Goal: Answer question/provide support: Share knowledge or assist other users

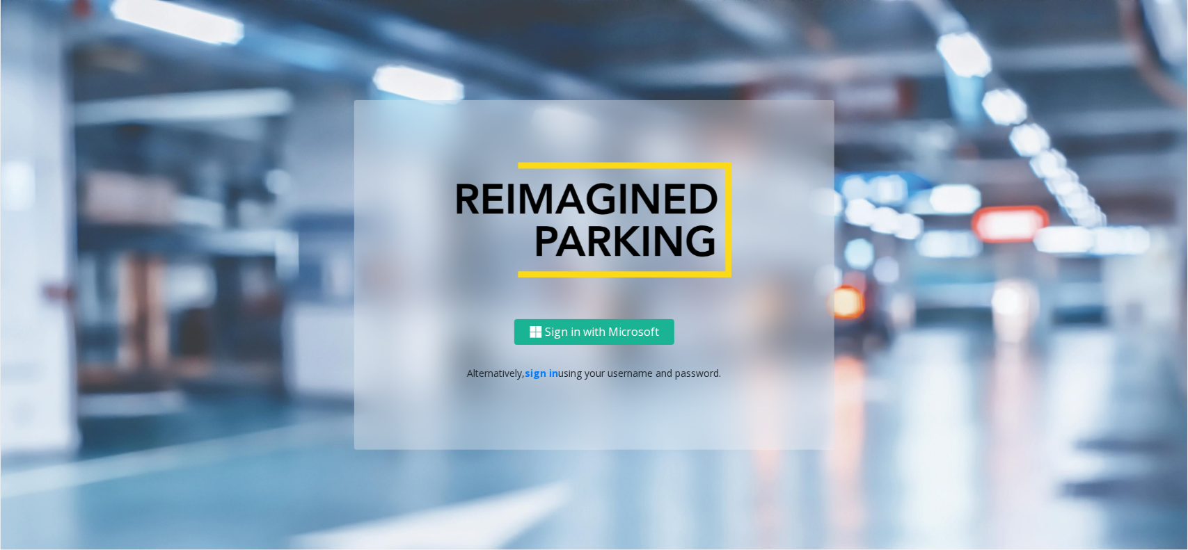
click at [543, 364] on div "Sign in with Microsoft Alternatively, sign in using your username and password." at bounding box center [594, 384] width 480 height 131
click at [541, 376] on link "sign in" at bounding box center [541, 373] width 33 height 13
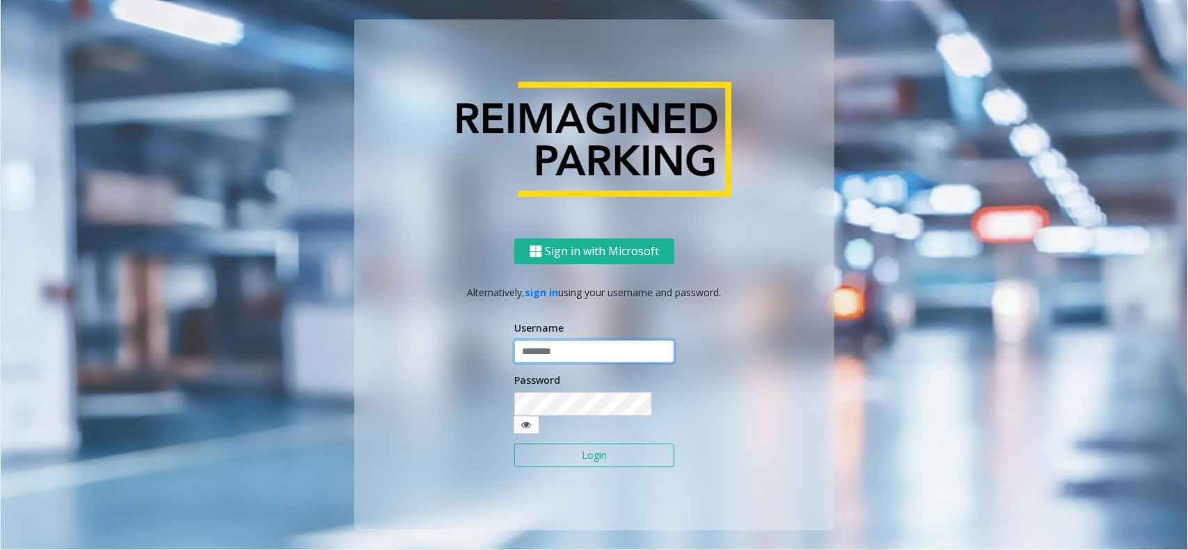
click at [555, 353] on input "text" at bounding box center [594, 352] width 160 height 24
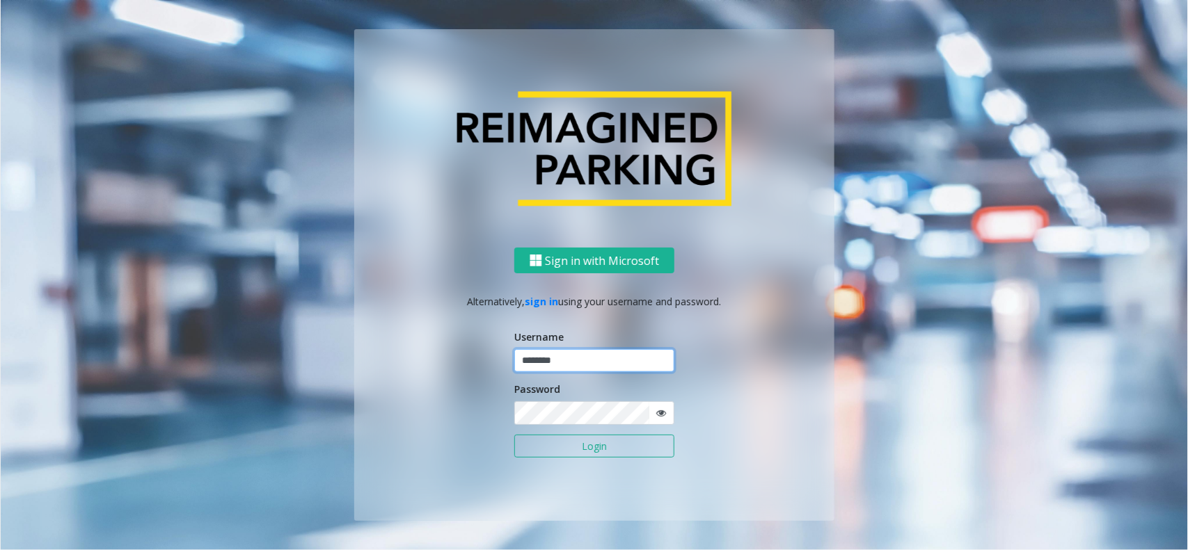
type input "********"
click at [579, 439] on button "Login" at bounding box center [594, 447] width 160 height 24
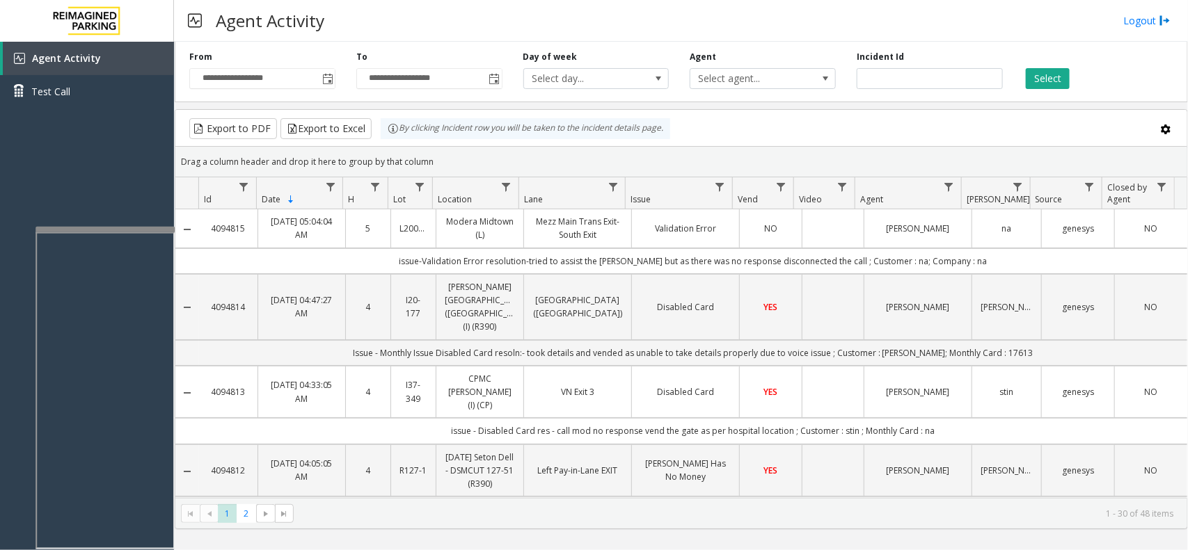
click at [133, 232] on div at bounding box center [104, 390] width 139 height 326
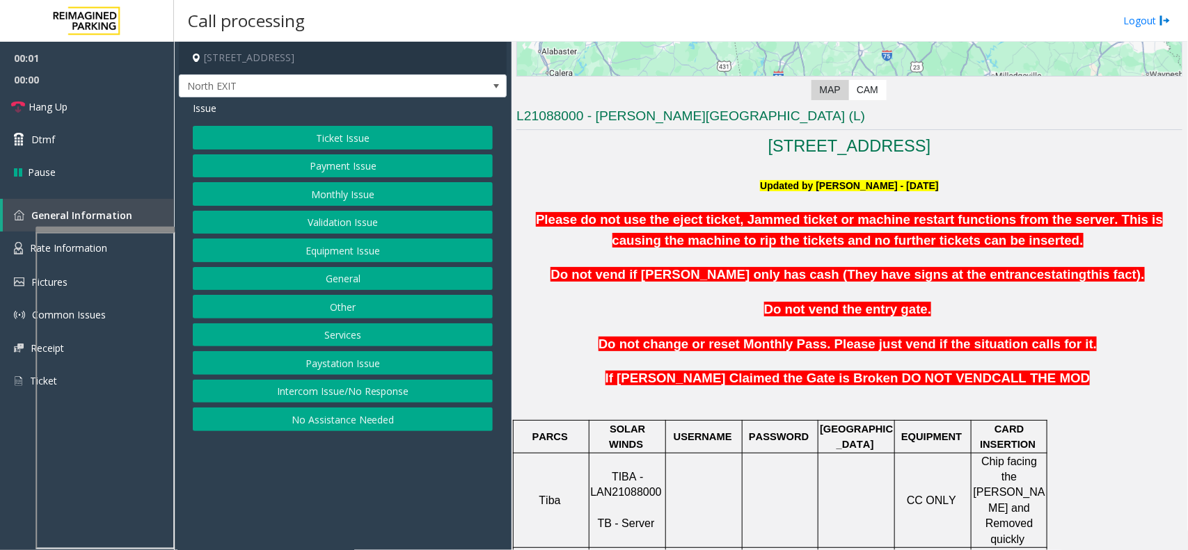
scroll to position [348, 0]
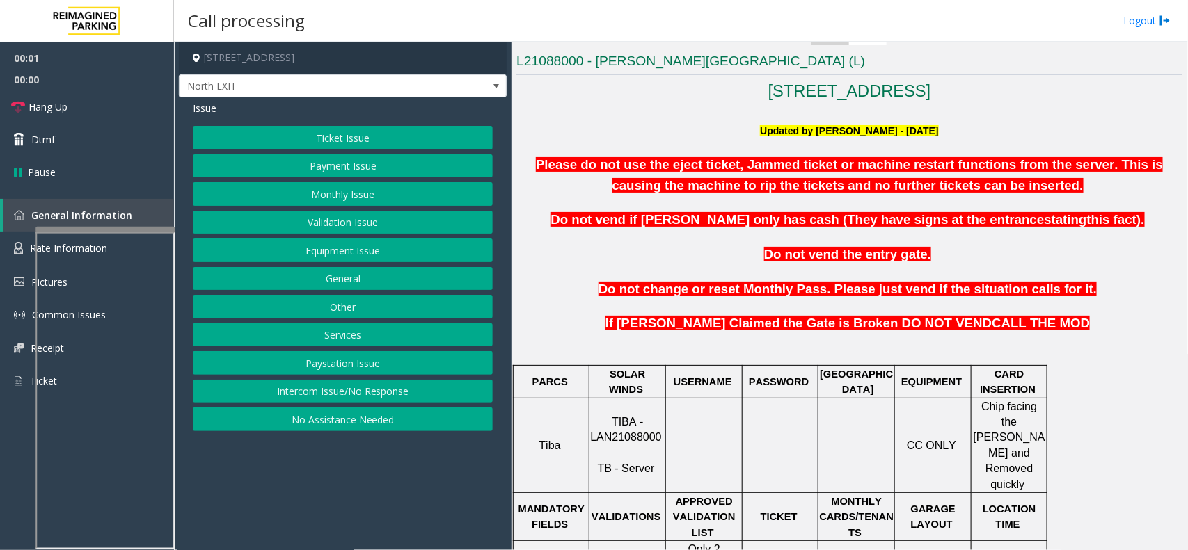
click at [632, 425] on span "TIBA - LAN21088000" at bounding box center [625, 429] width 71 height 27
copy p "LAN21088000"
click at [365, 172] on button "Payment Issue" at bounding box center [343, 166] width 300 height 24
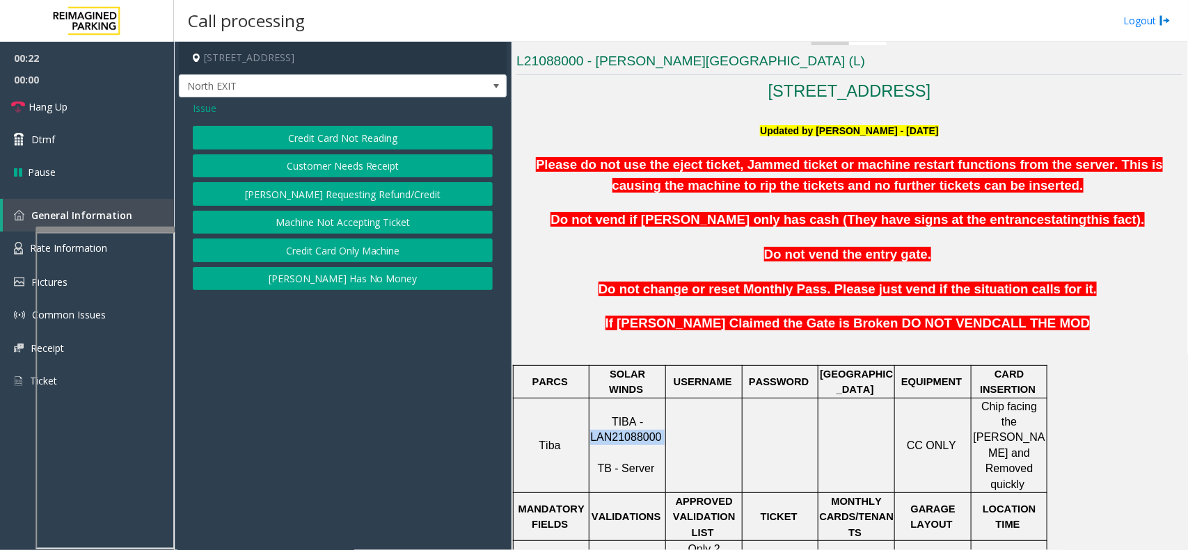
click at [357, 141] on button "Credit Card Not Reading" at bounding box center [343, 138] width 300 height 24
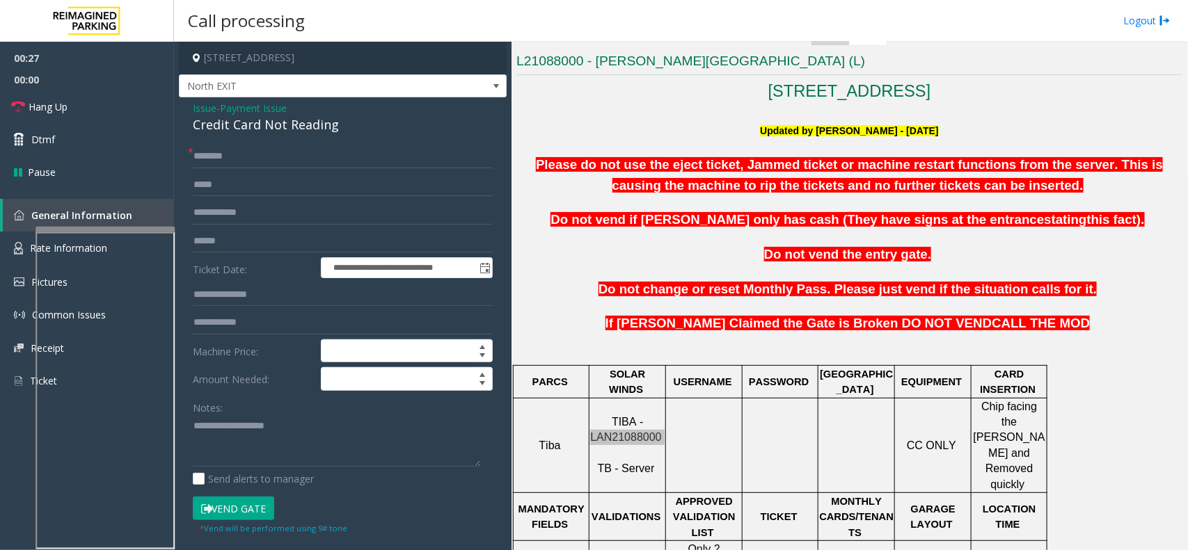
scroll to position [435, 0]
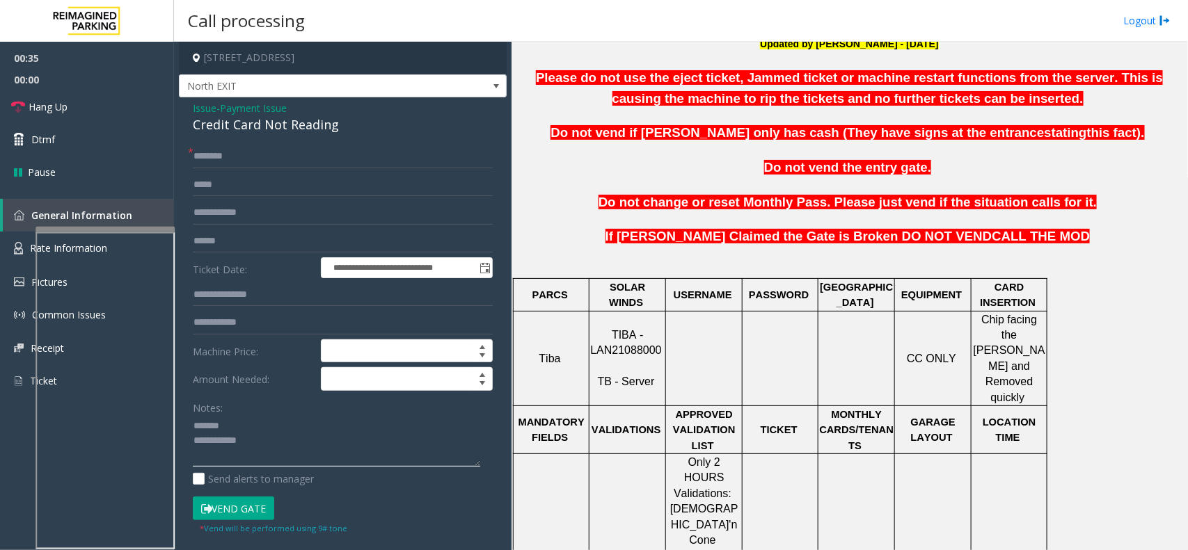
type textarea "**********"
click at [268, 153] on input "text" at bounding box center [343, 157] width 300 height 24
click at [256, 106] on span "Payment Issue" at bounding box center [253, 108] width 67 height 15
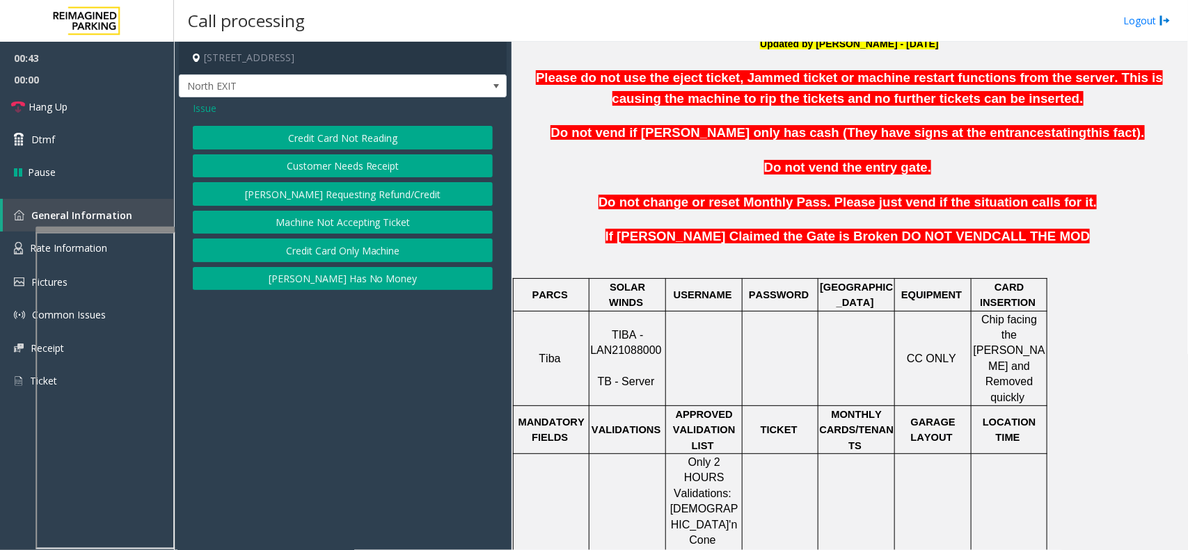
click at [198, 113] on span "Issue" at bounding box center [205, 108] width 24 height 15
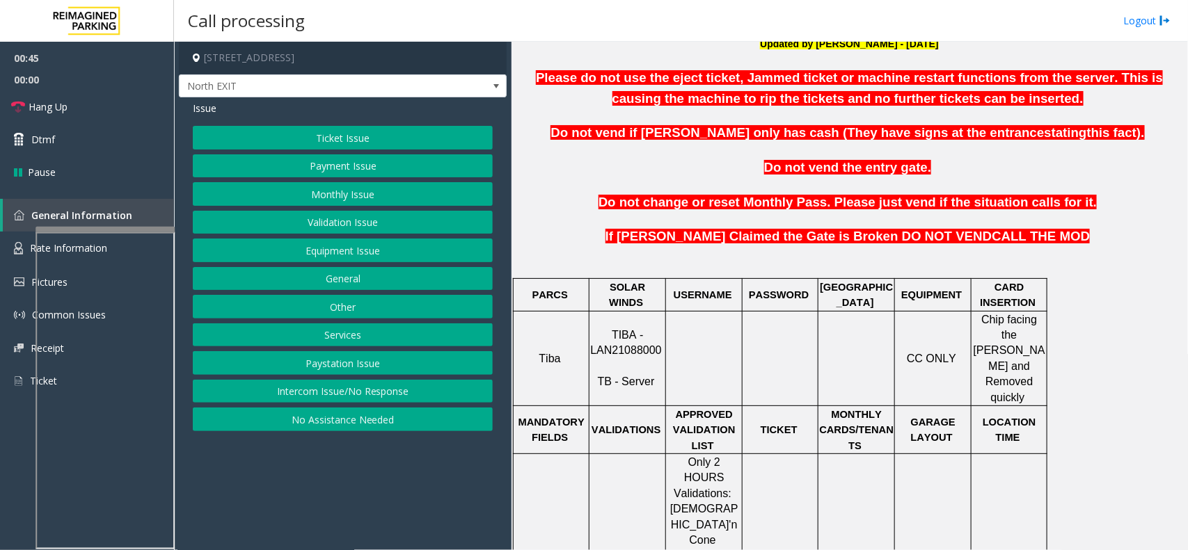
click at [318, 169] on button "Payment Issue" at bounding box center [343, 166] width 300 height 24
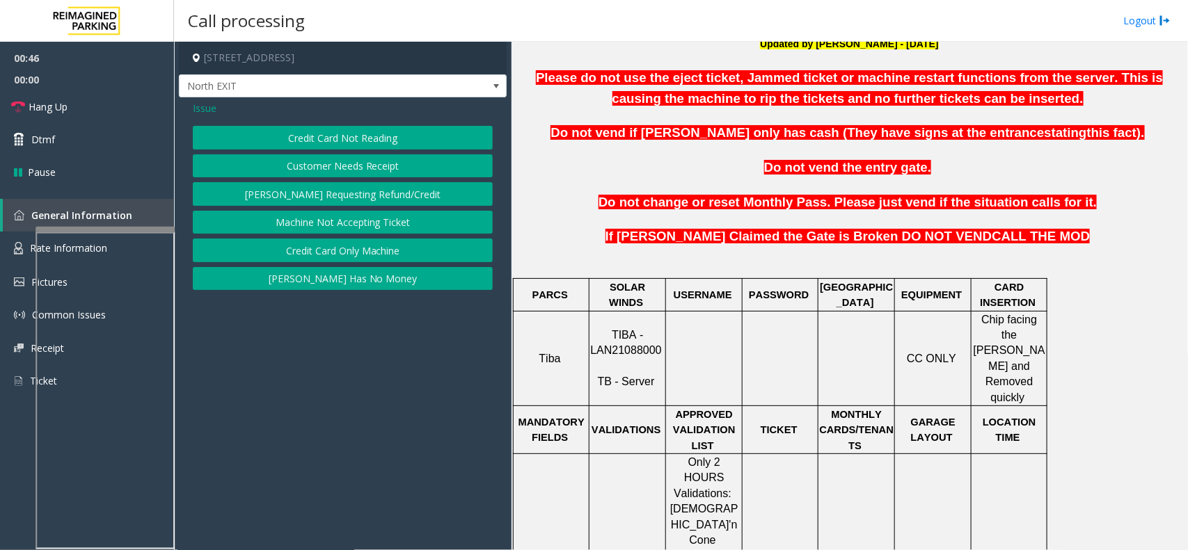
click at [335, 144] on button "Credit Card Not Reading" at bounding box center [343, 138] width 300 height 24
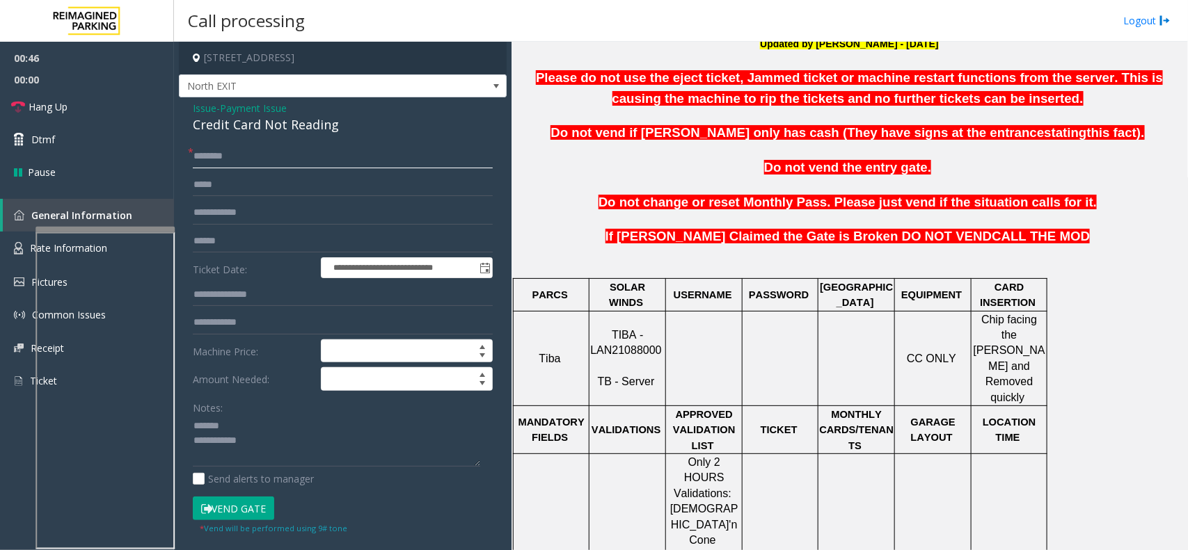
click at [214, 151] on input "text" at bounding box center [343, 157] width 300 height 24
click at [248, 127] on div "Credit Card Not Reading" at bounding box center [343, 125] width 300 height 19
click at [317, 453] on textarea at bounding box center [336, 441] width 287 height 52
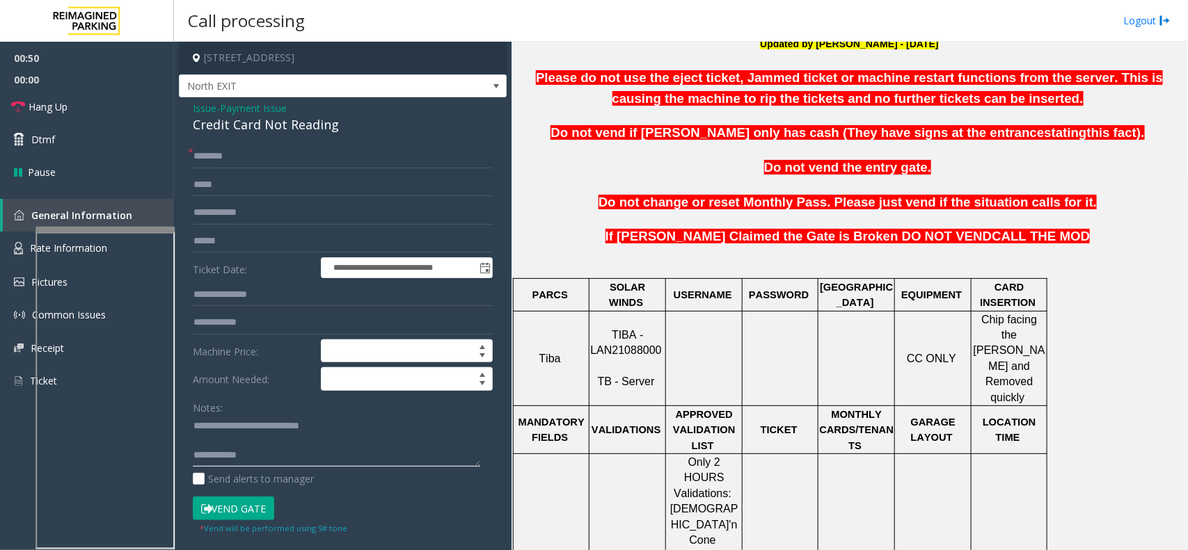
type textarea "**********"
click at [253, 235] on input "text" at bounding box center [343, 242] width 300 height 24
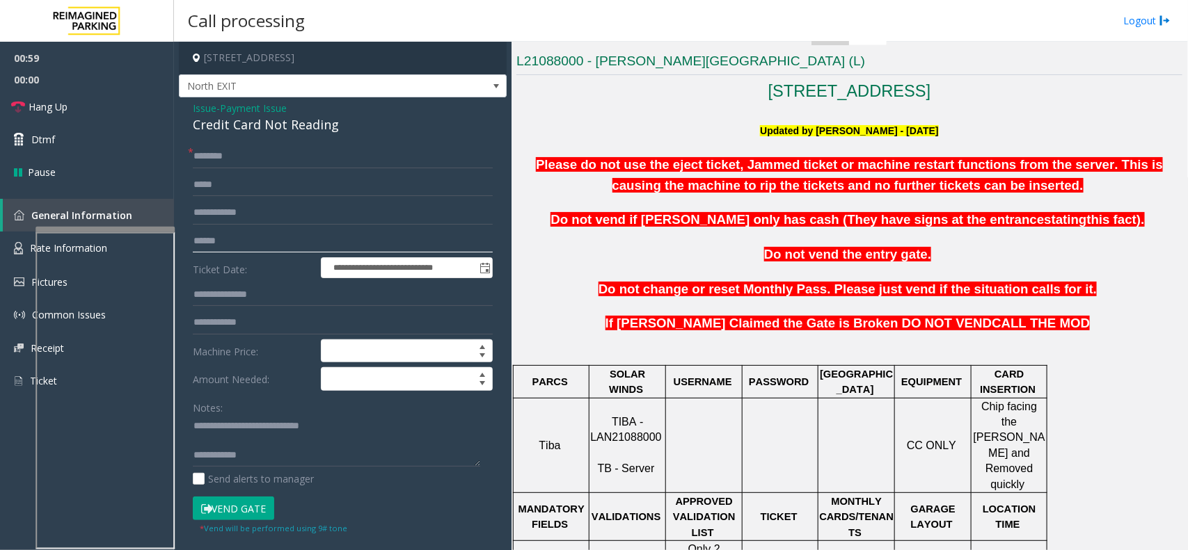
click at [277, 239] on input "text" at bounding box center [343, 242] width 300 height 24
type input "*******"
click at [265, 157] on input "text" at bounding box center [343, 157] width 300 height 24
type input "*"
click at [225, 154] on input "******" at bounding box center [343, 157] width 300 height 24
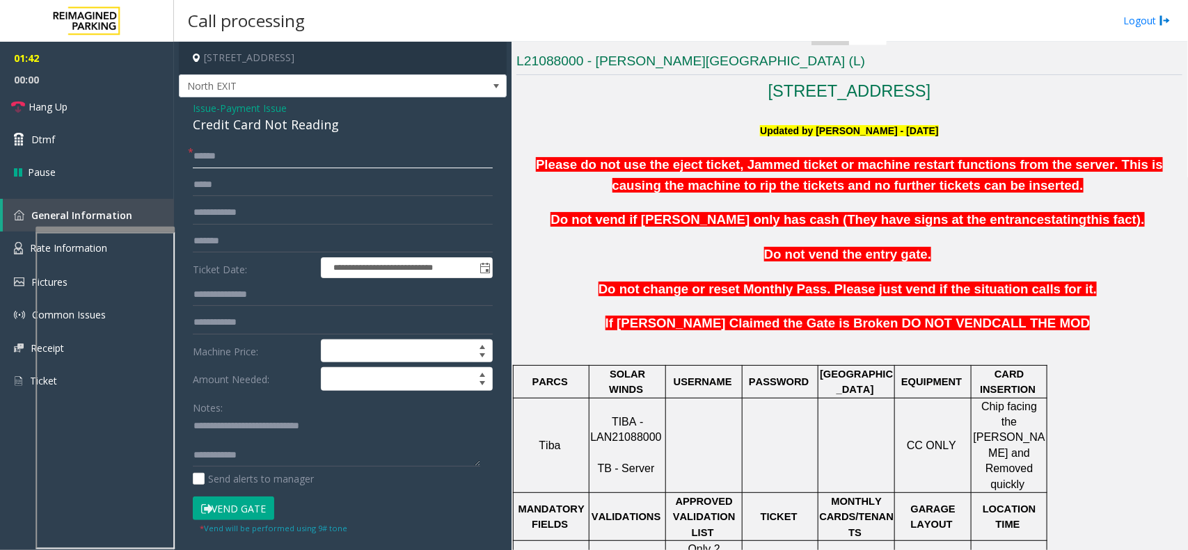
type input "******"
click at [269, 506] on button "Vend Gate" at bounding box center [233, 509] width 81 height 24
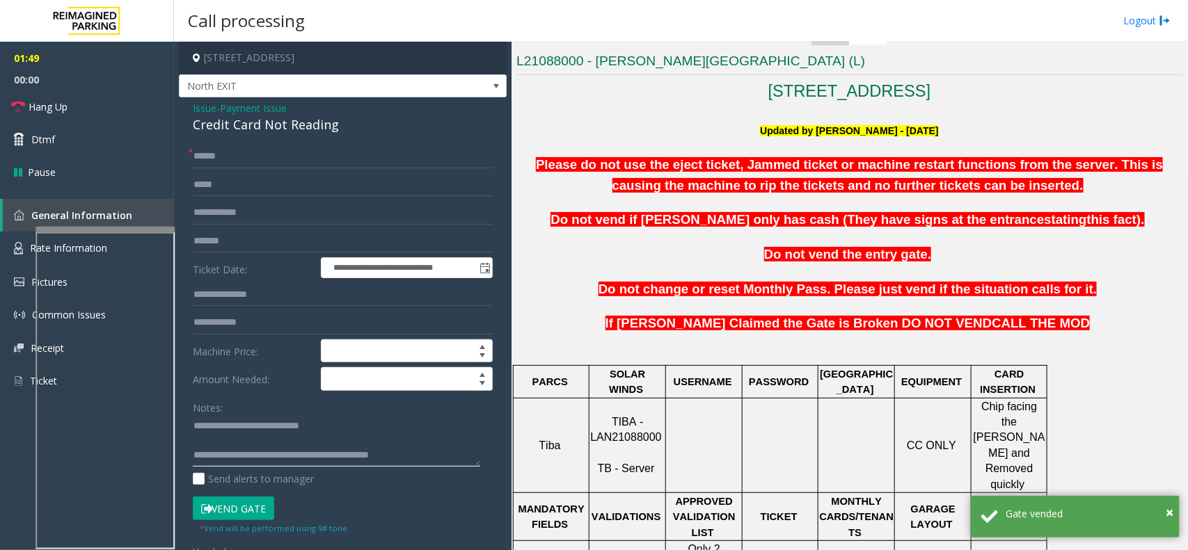
click at [440, 461] on textarea at bounding box center [336, 441] width 287 height 52
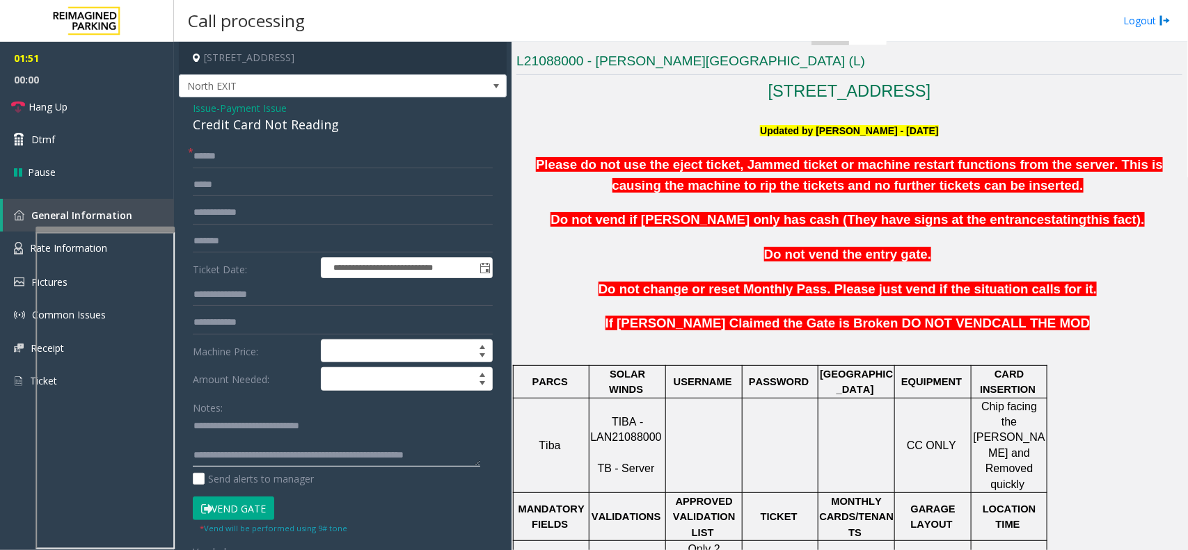
scroll to position [9, 0]
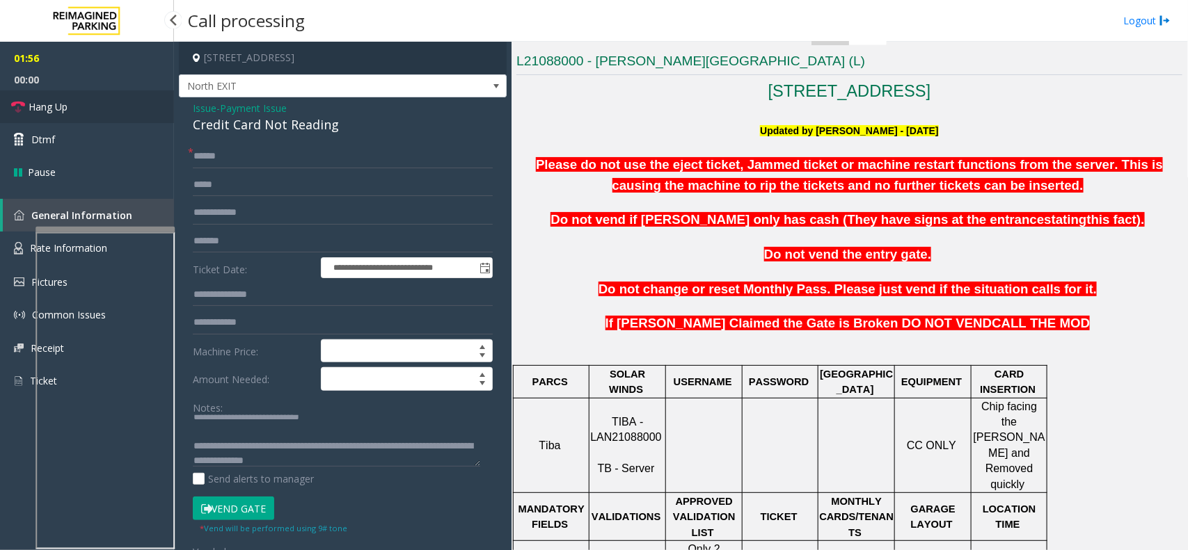
click at [97, 112] on link "Hang Up" at bounding box center [87, 106] width 174 height 33
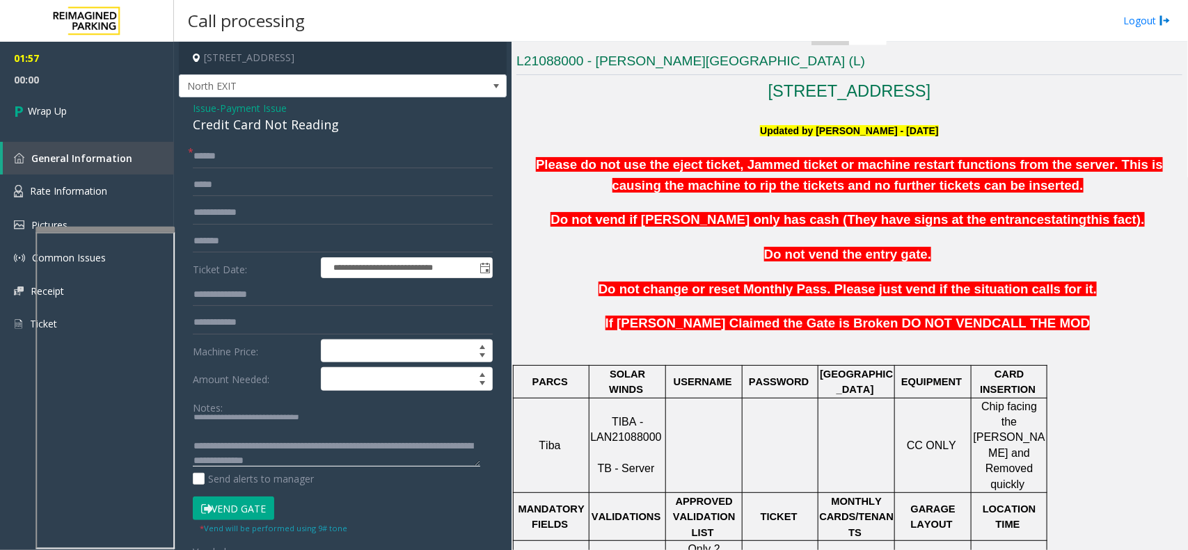
click at [332, 461] on textarea at bounding box center [336, 441] width 287 height 52
click at [283, 463] on textarea at bounding box center [336, 441] width 287 height 52
click at [214, 458] on textarea at bounding box center [336, 441] width 287 height 52
type textarea "**********"
click at [124, 90] on link "Wrap Up" at bounding box center [87, 110] width 174 height 41
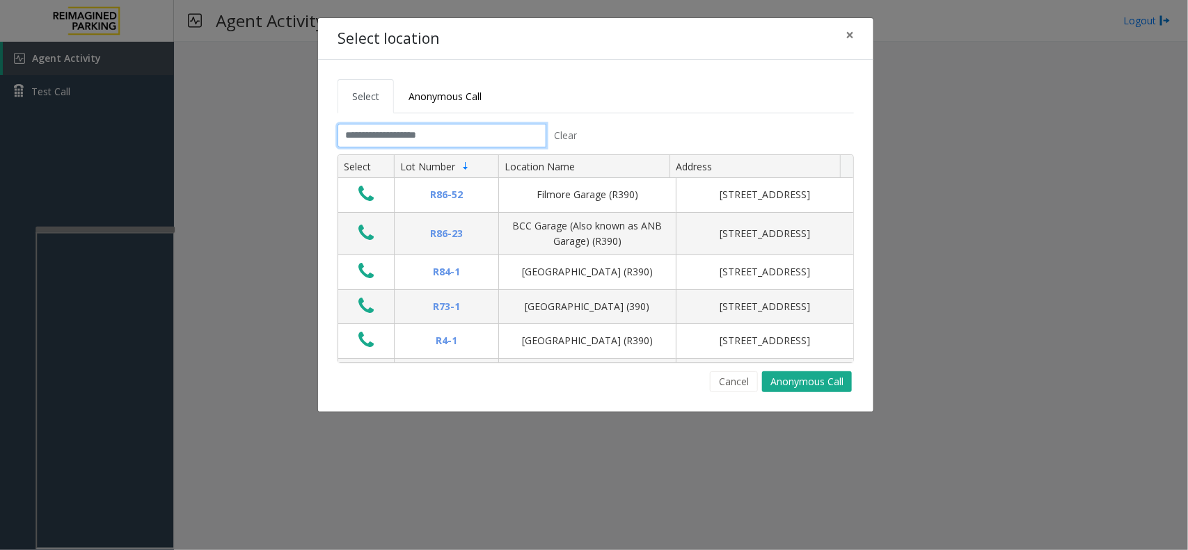
click at [452, 129] on input "text" at bounding box center [442, 136] width 209 height 24
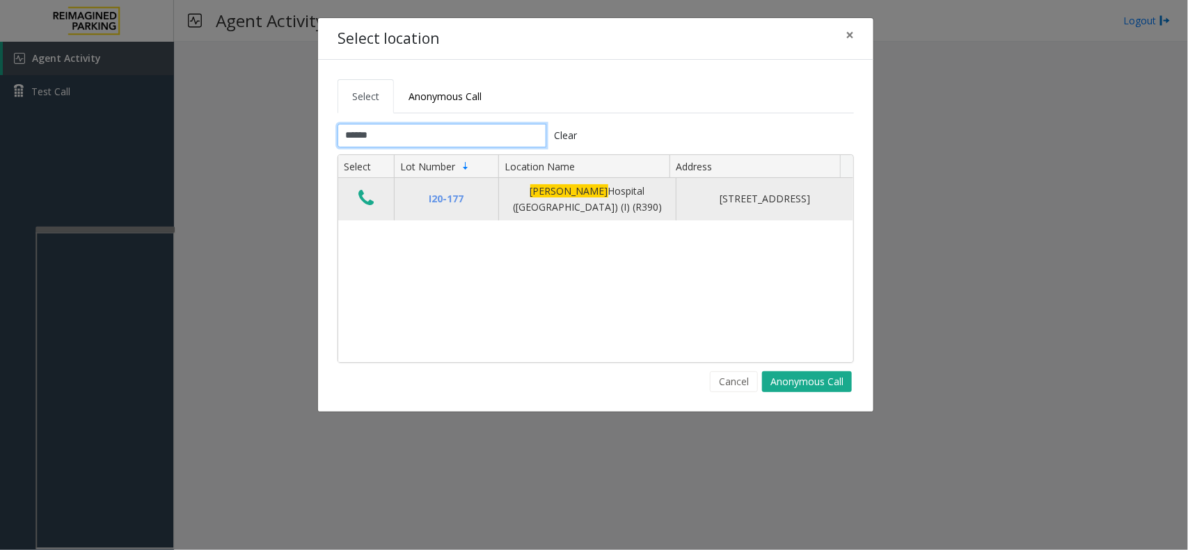
type input "******"
click at [373, 204] on icon "Data table" at bounding box center [365, 198] width 15 height 19
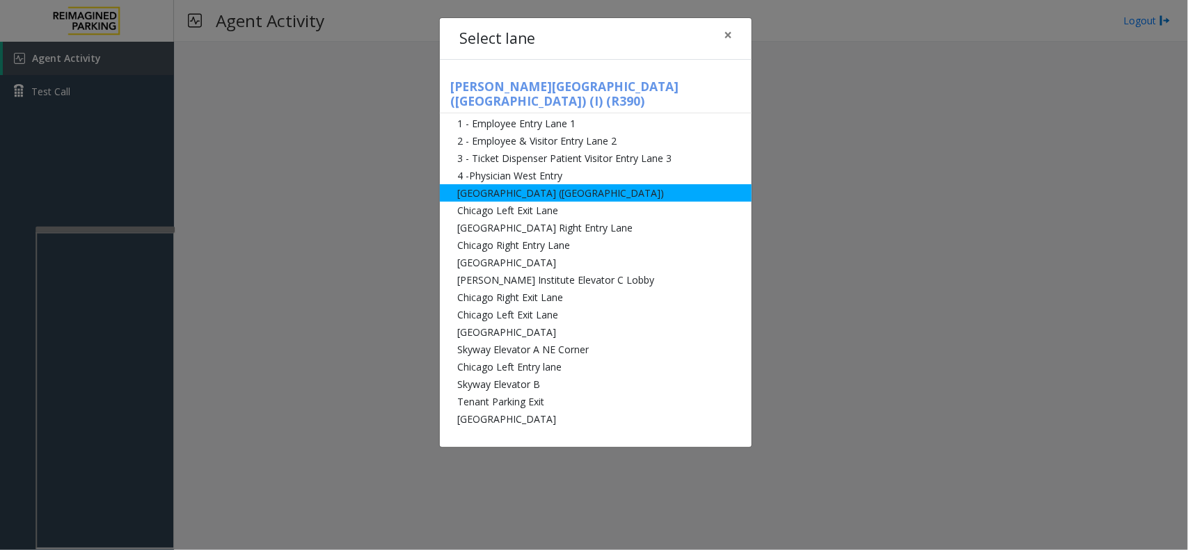
click at [507, 184] on li "[GEOGRAPHIC_DATA] ([GEOGRAPHIC_DATA])" at bounding box center [596, 192] width 312 height 17
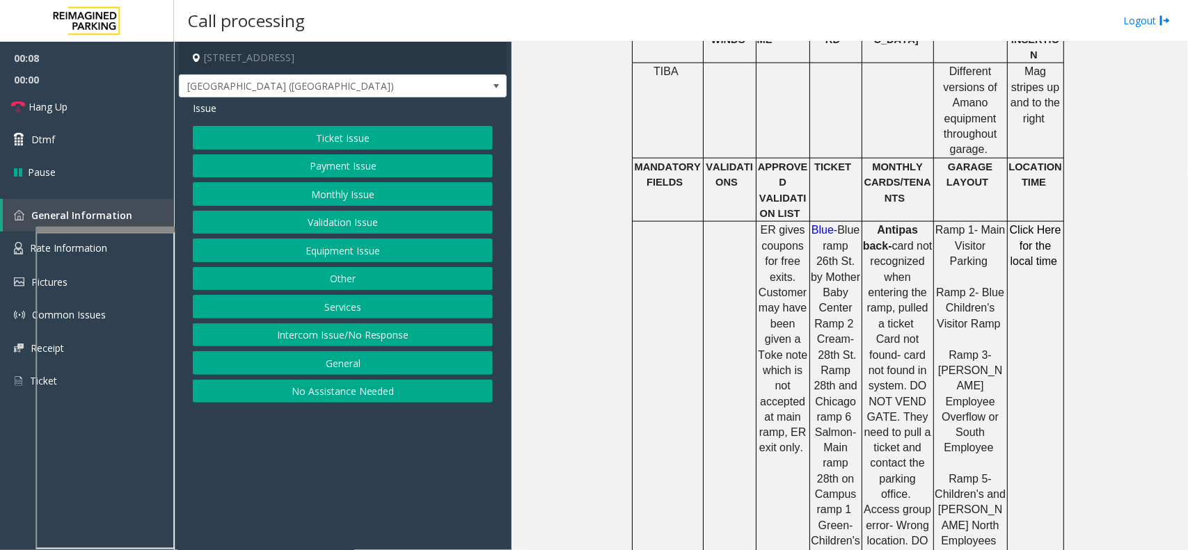
scroll to position [870, 0]
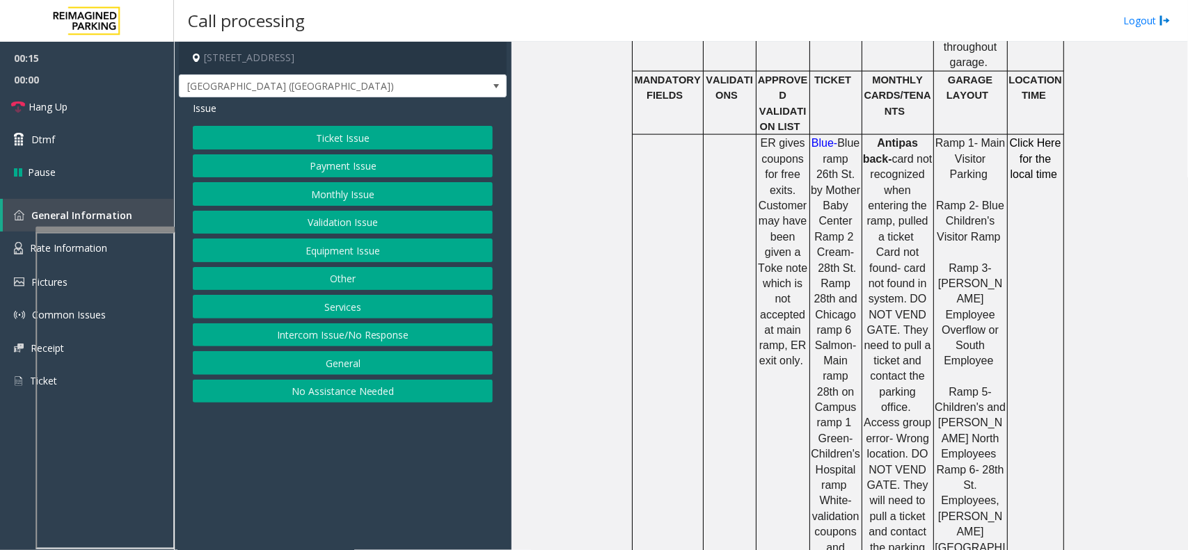
click at [422, 189] on button "Monthly Issue" at bounding box center [343, 194] width 300 height 24
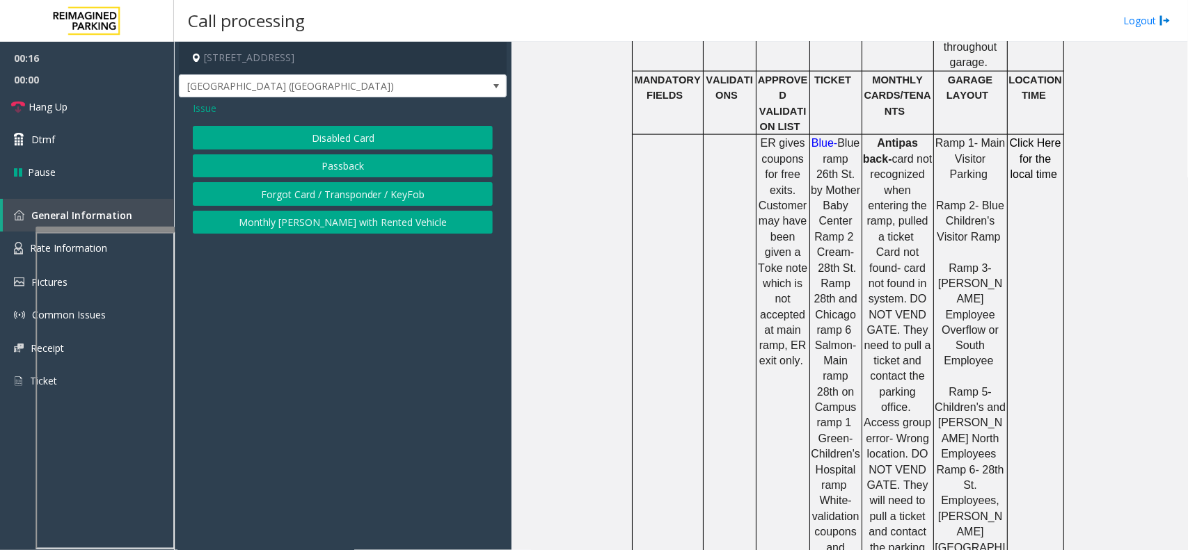
click at [425, 165] on button "Passback" at bounding box center [343, 166] width 300 height 24
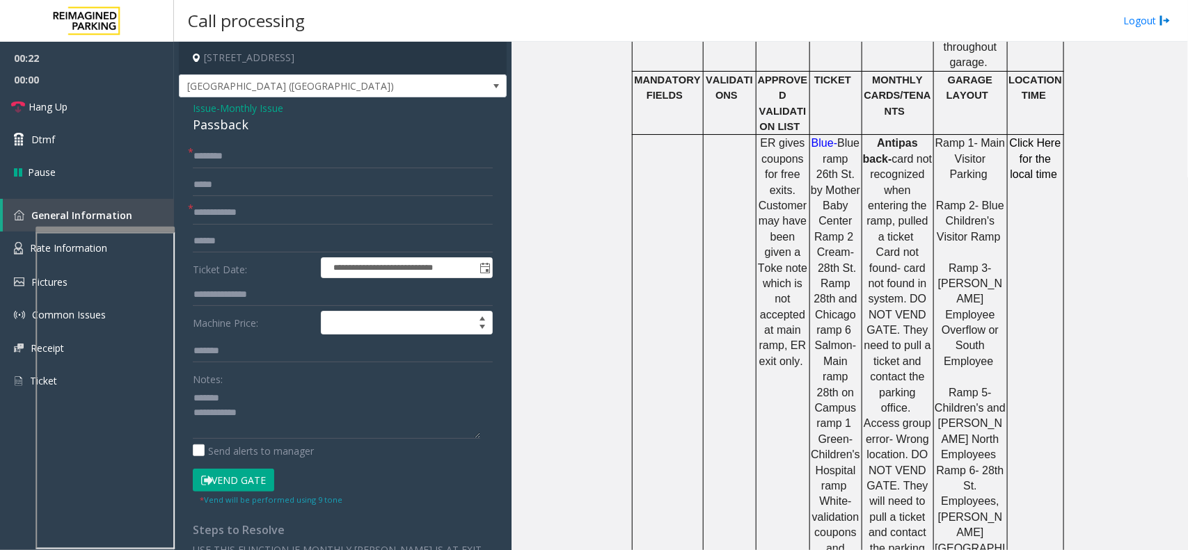
click at [226, 129] on div "Passback" at bounding box center [343, 125] width 300 height 19
type textarea "**********"
click at [226, 486] on button "Vend Gate" at bounding box center [233, 481] width 81 height 24
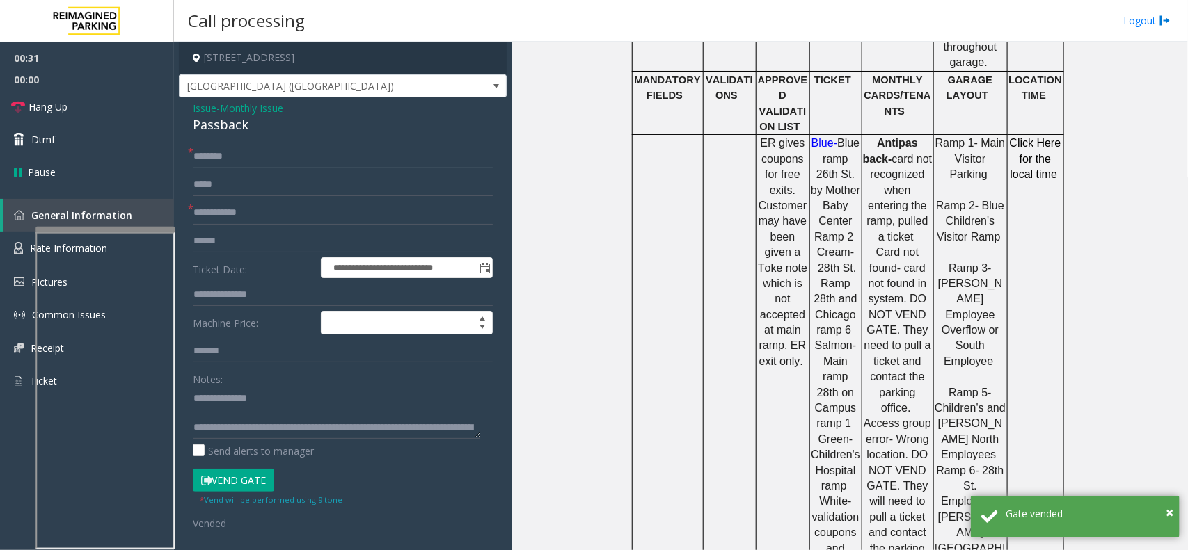
click at [322, 159] on input "text" at bounding box center [343, 157] width 300 height 24
type input "**"
click at [326, 219] on input "text" at bounding box center [343, 213] width 300 height 24
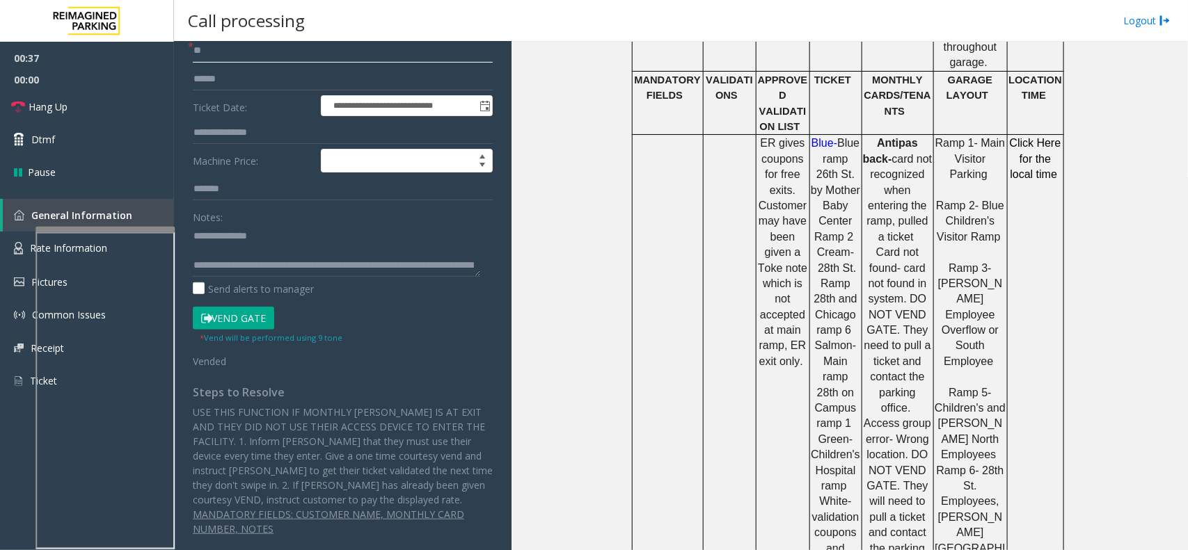
scroll to position [0, 0]
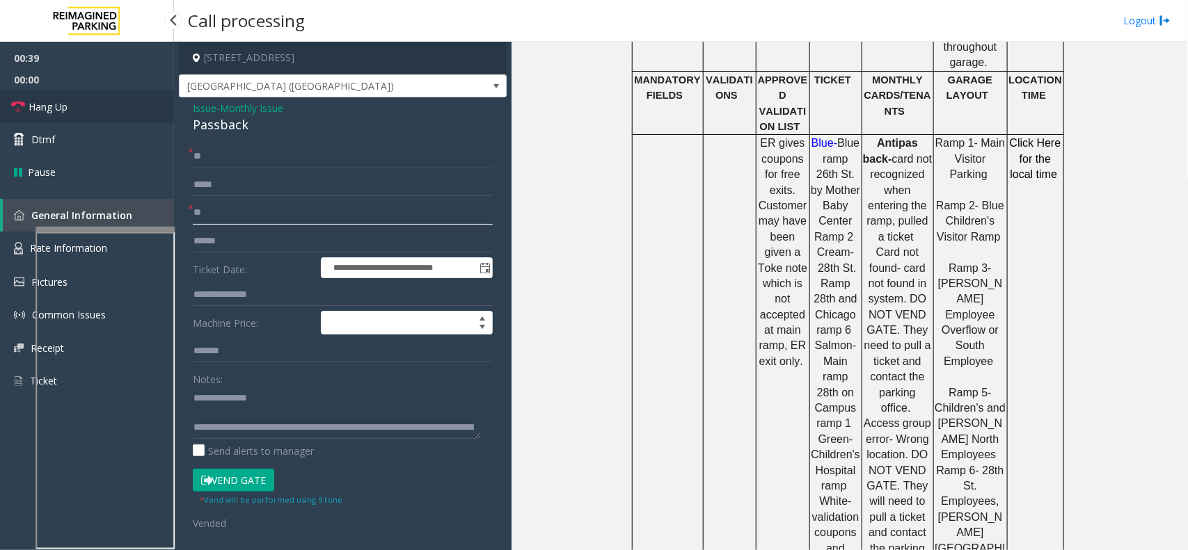
type input "**"
click at [85, 116] on link "Hang Up" at bounding box center [87, 106] width 174 height 33
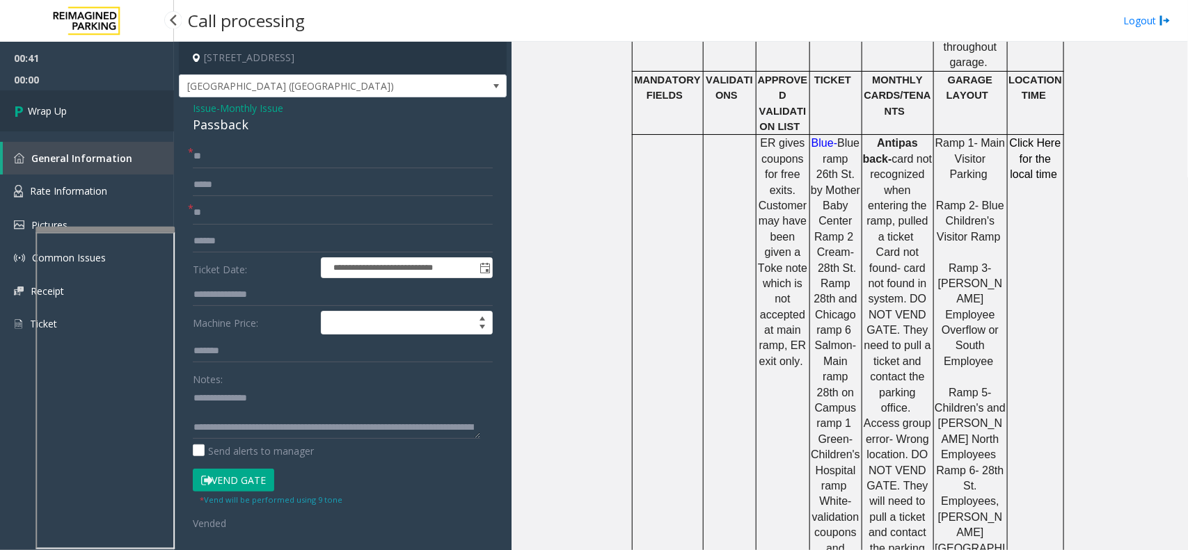
click at [85, 116] on link "Wrap Up" at bounding box center [87, 110] width 174 height 41
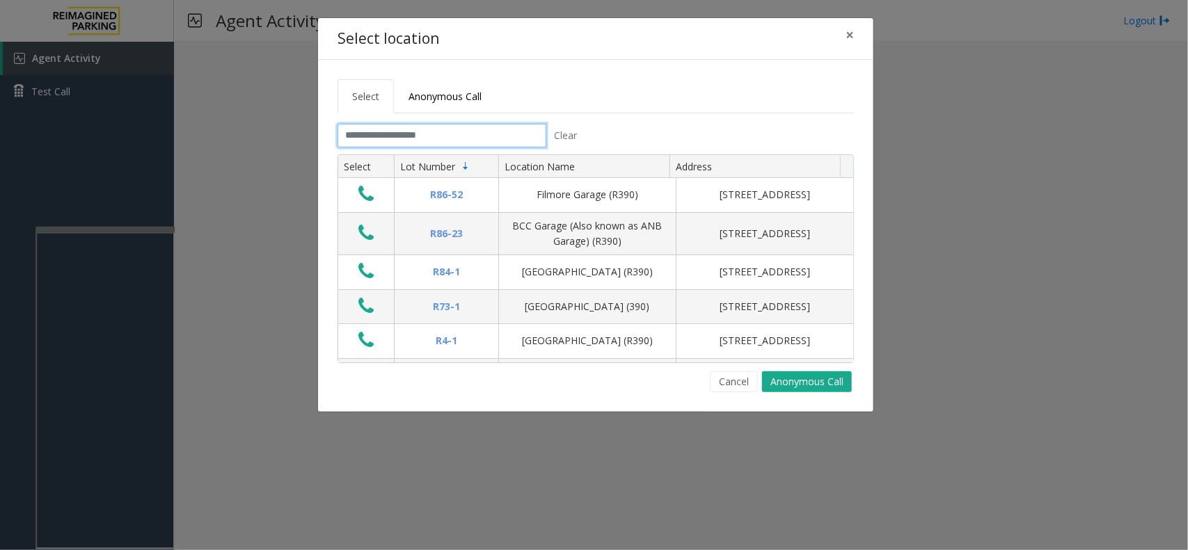
click at [390, 139] on input "text" at bounding box center [442, 136] width 209 height 24
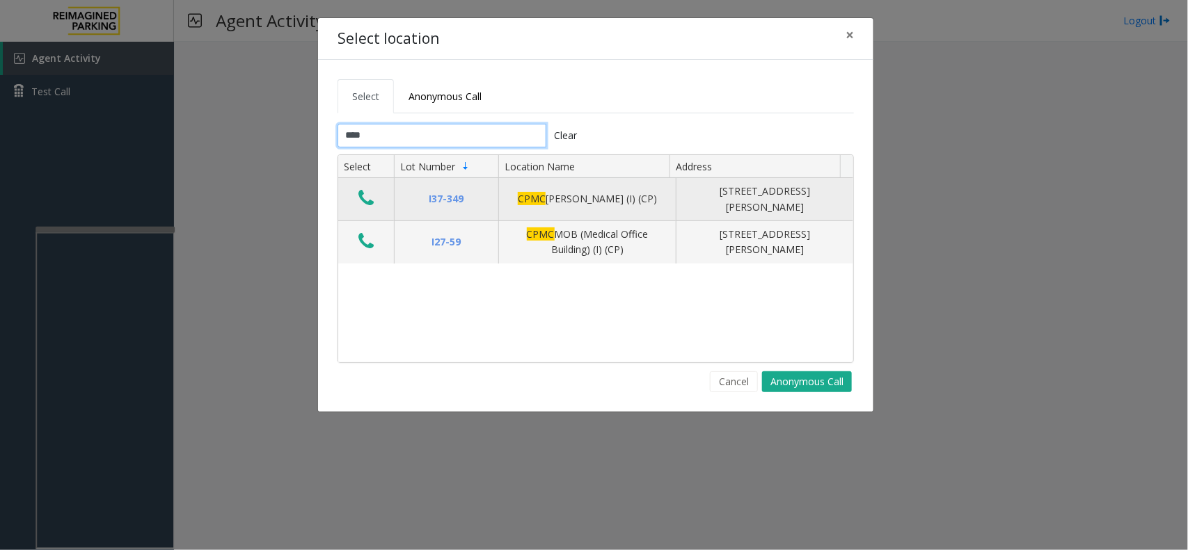
type input "****"
click at [370, 205] on icon "Data table" at bounding box center [365, 198] width 15 height 19
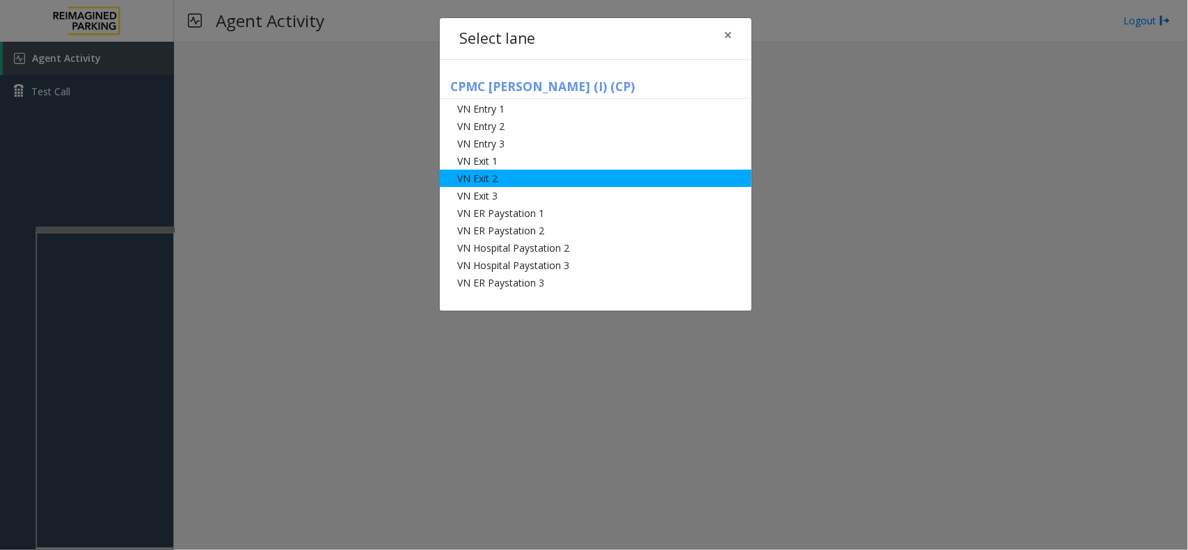
click at [481, 182] on li "VN Exit 2" at bounding box center [596, 178] width 312 height 17
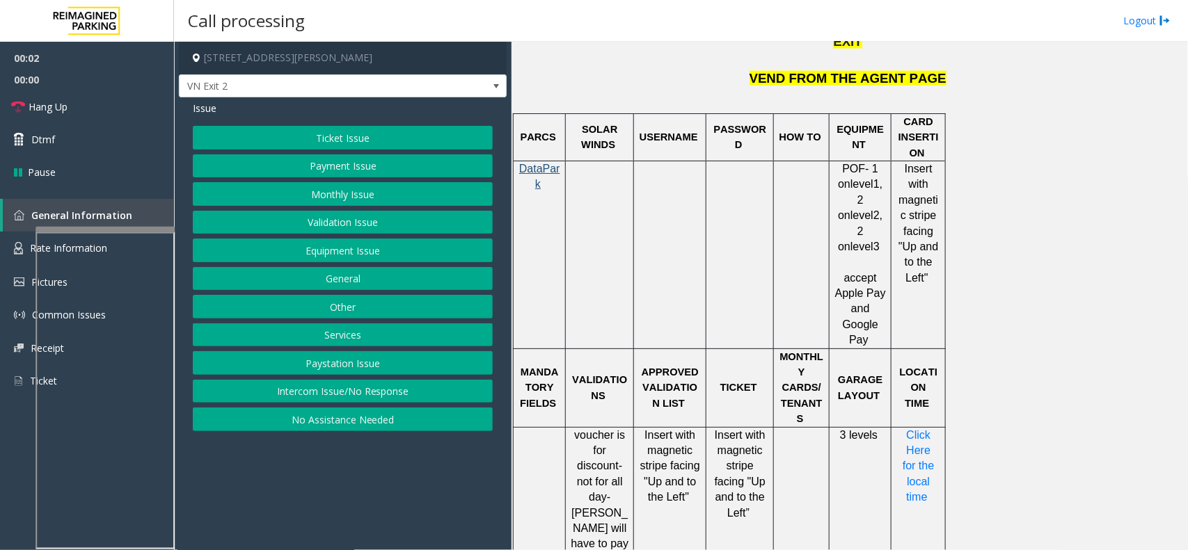
scroll to position [1044, 0]
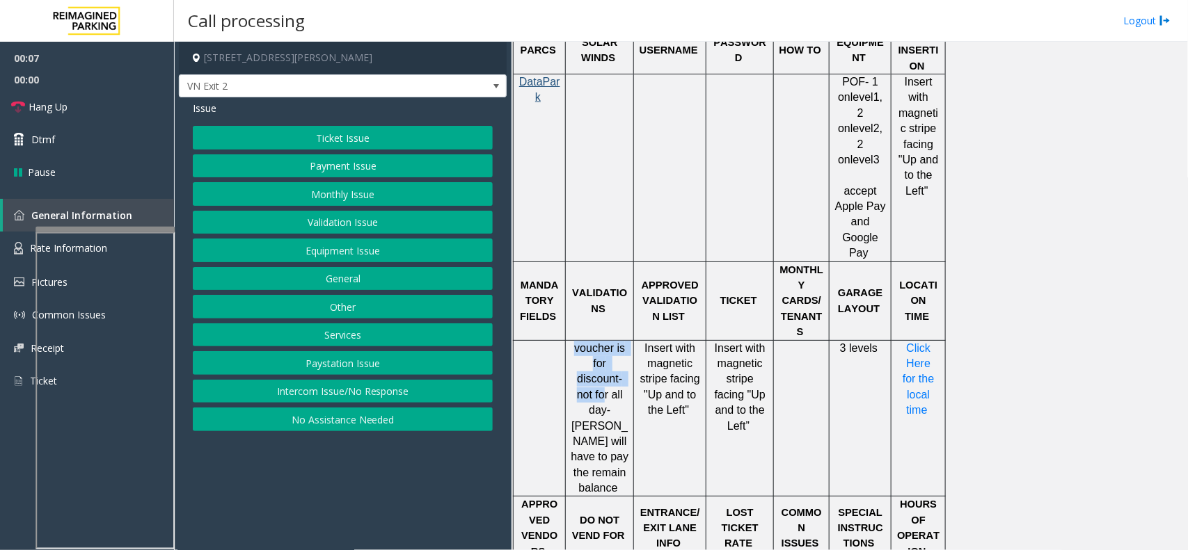
drag, startPoint x: 574, startPoint y: 285, endPoint x: 607, endPoint y: 338, distance: 61.6
click at [607, 341] on p "voucher is for discount- not for all day-[PERSON_NAME] will have to pay the rem…" at bounding box center [600, 419] width 58 height 156
drag, startPoint x: 630, startPoint y: 341, endPoint x: 630, endPoint y: 331, distance: 10.5
click at [630, 341] on div "voucher is for discount- not for all day-[PERSON_NAME] will have to pay the rem…" at bounding box center [600, 419] width 68 height 156
click at [628, 341] on p "voucher is for discount- not for all day-[PERSON_NAME] will have to pay the rem…" at bounding box center [600, 419] width 58 height 156
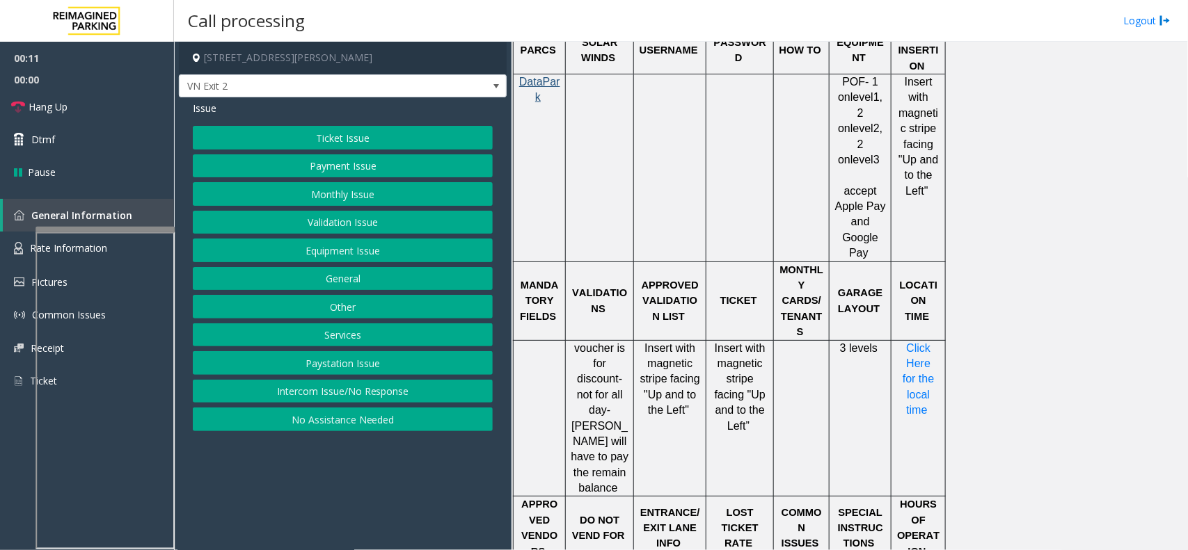
click at [623, 342] on span "voucher is for discount- not for all day-[PERSON_NAME] will have to pay the rem…" at bounding box center [601, 418] width 61 height 152
click at [611, 342] on span "voucher is for discount- not for all day-[PERSON_NAME] will have to pay the rem…" at bounding box center [601, 418] width 61 height 152
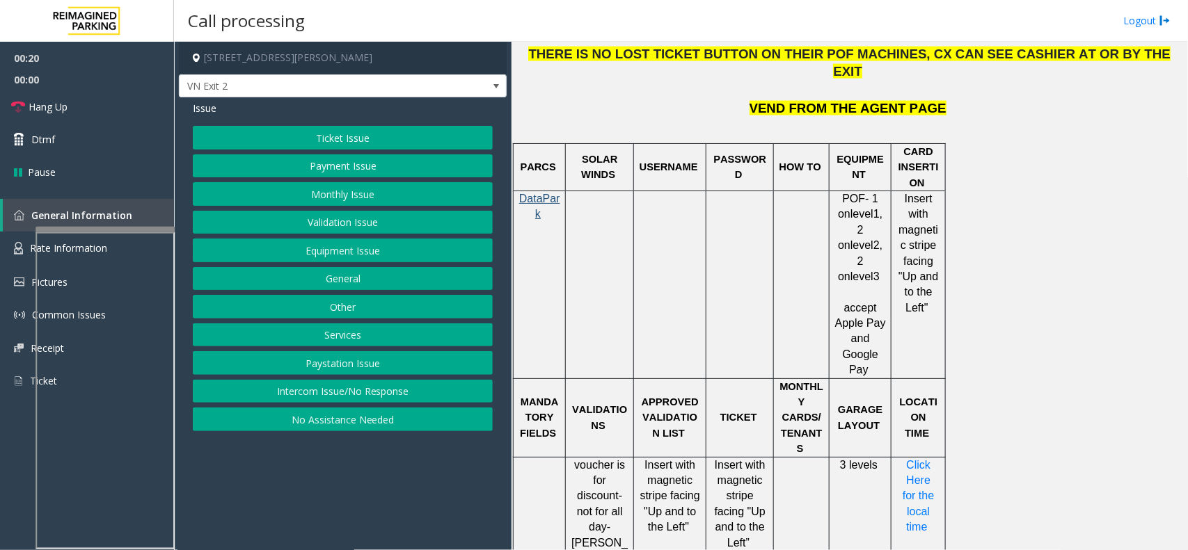
scroll to position [957, 0]
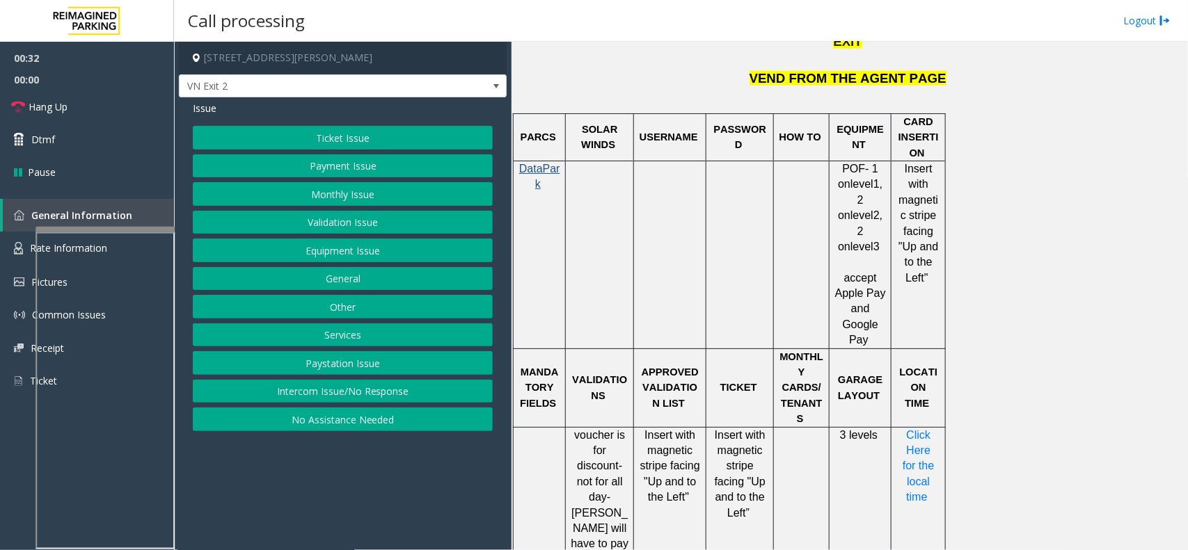
click at [367, 146] on button "Ticket Issue" at bounding box center [343, 138] width 300 height 24
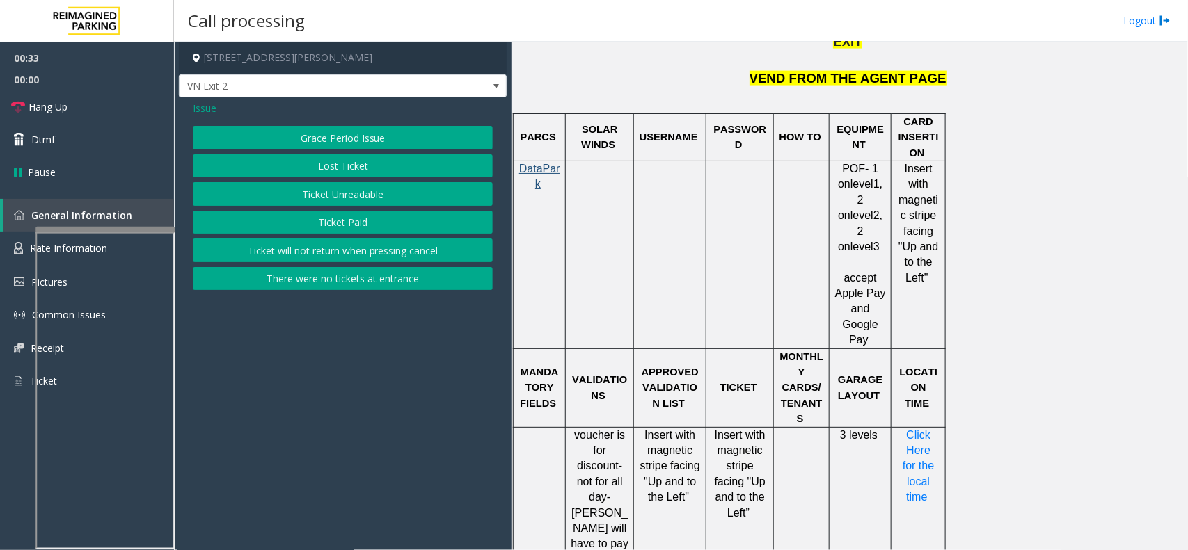
click at [356, 200] on button "Ticket Unreadable" at bounding box center [343, 194] width 300 height 24
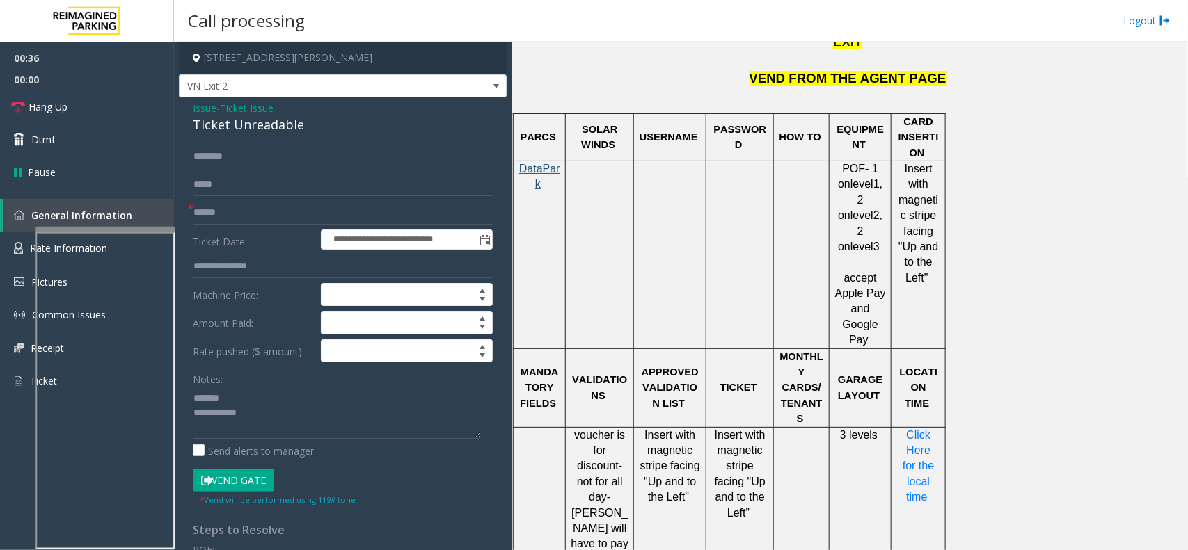
click at [218, 127] on div "Ticket Unreadable" at bounding box center [343, 125] width 300 height 19
type textarea "**********"
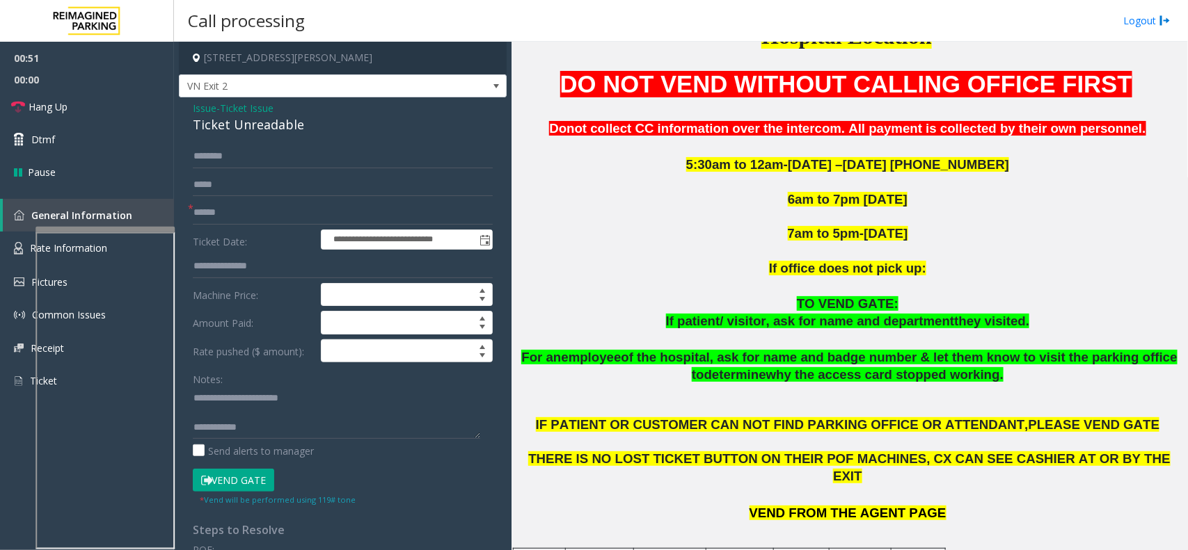
scroll to position [435, 0]
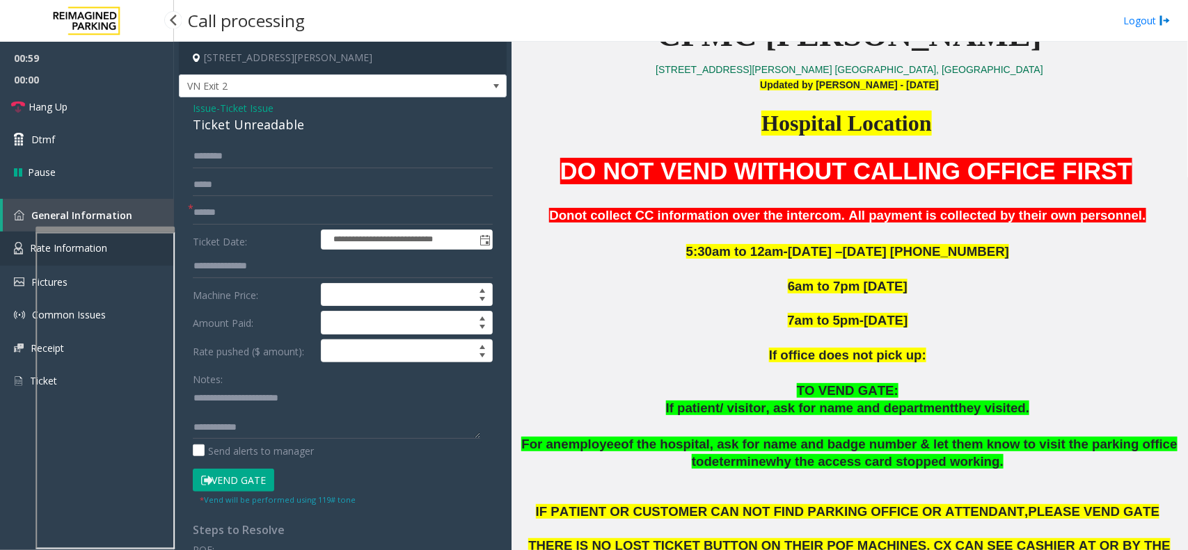
click at [15, 252] on img at bounding box center [18, 248] width 9 height 13
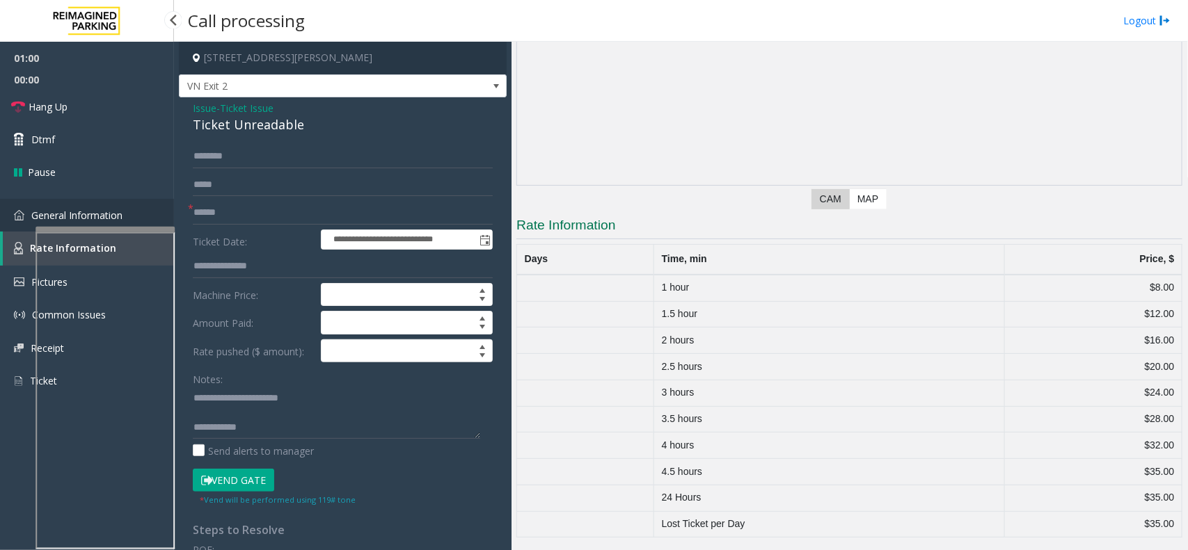
click at [22, 218] on img at bounding box center [19, 215] width 10 height 10
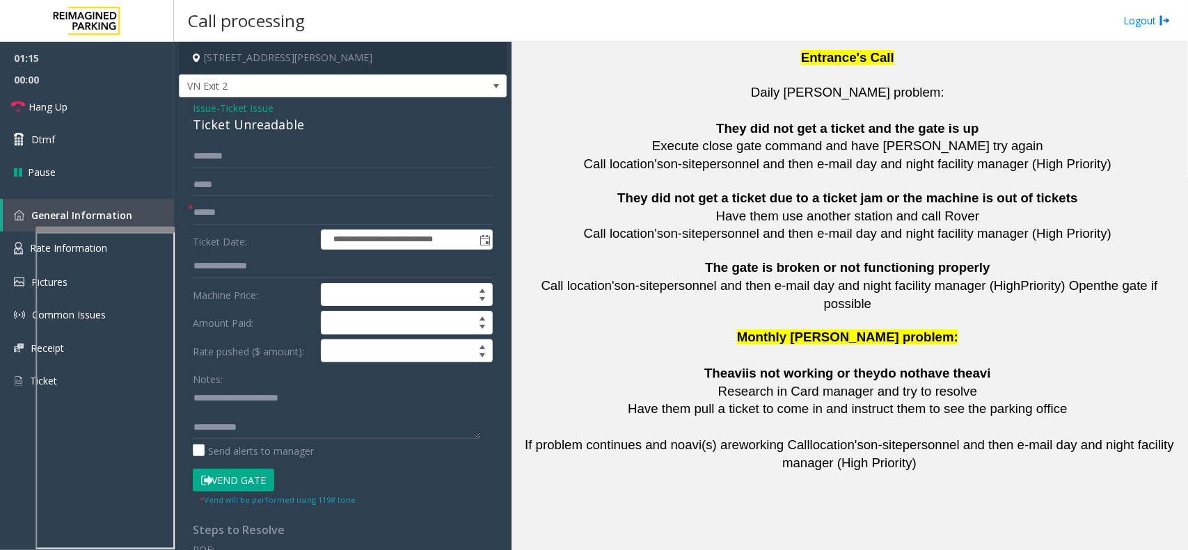
scroll to position [3095, 0]
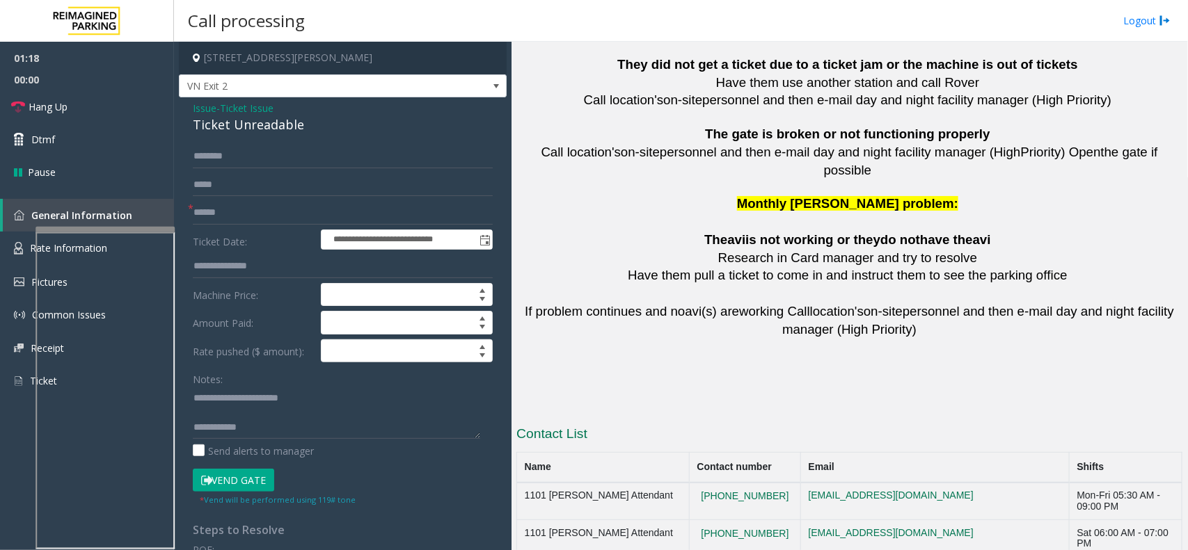
drag, startPoint x: 773, startPoint y: 457, endPoint x: 695, endPoint y: 465, distance: 79.0
copy button "[PHONE_NUMBER]"
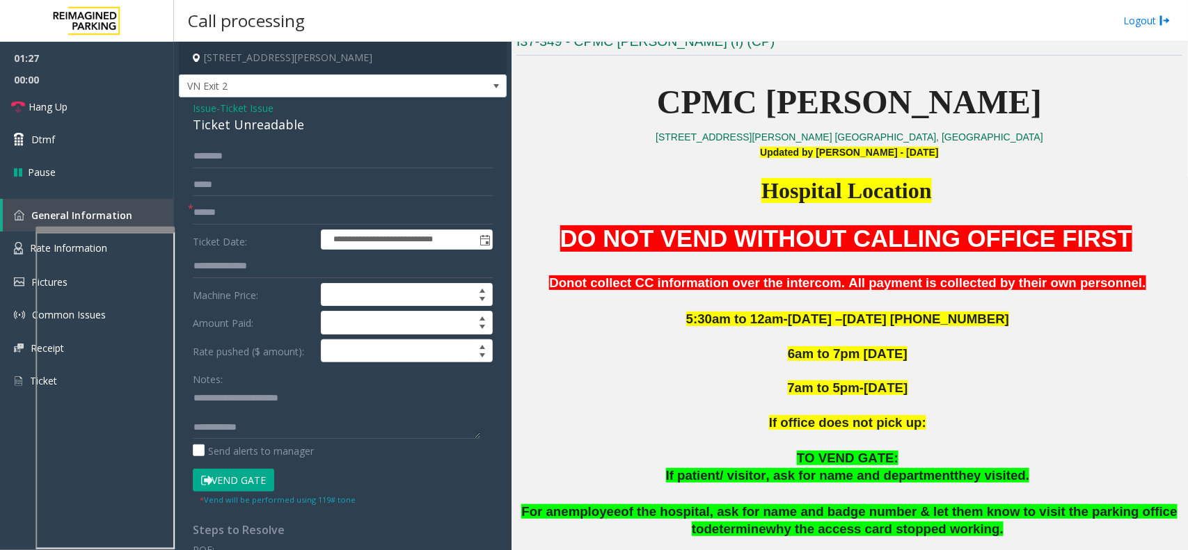
scroll to position [398, 0]
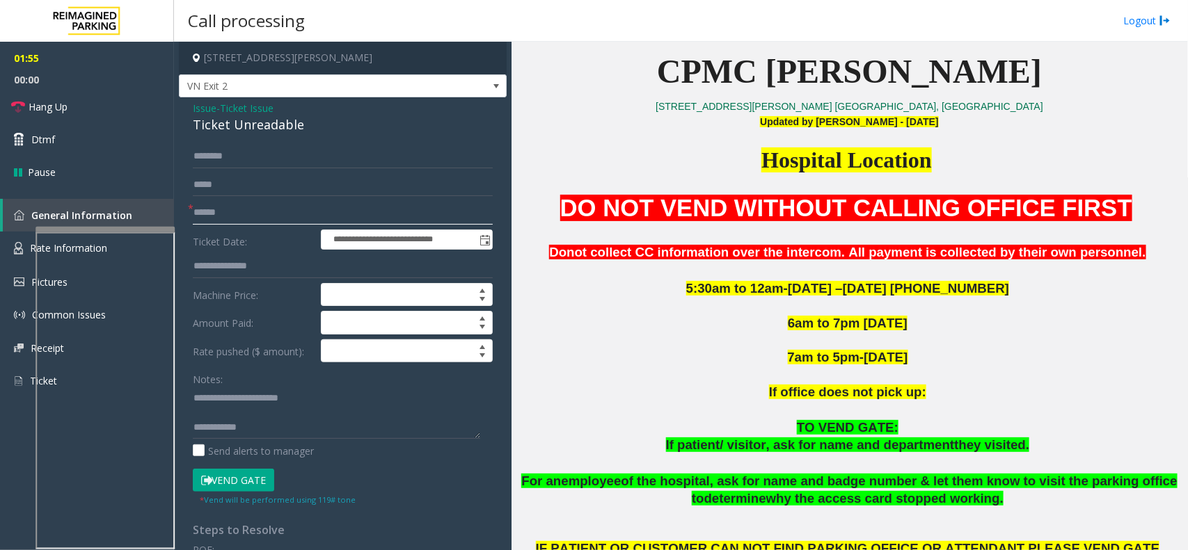
click at [333, 214] on input "text" at bounding box center [343, 213] width 300 height 24
type input "**"
click at [342, 155] on input "text" at bounding box center [343, 157] width 300 height 24
click at [244, 165] on input "text" at bounding box center [343, 157] width 300 height 24
type input "*"
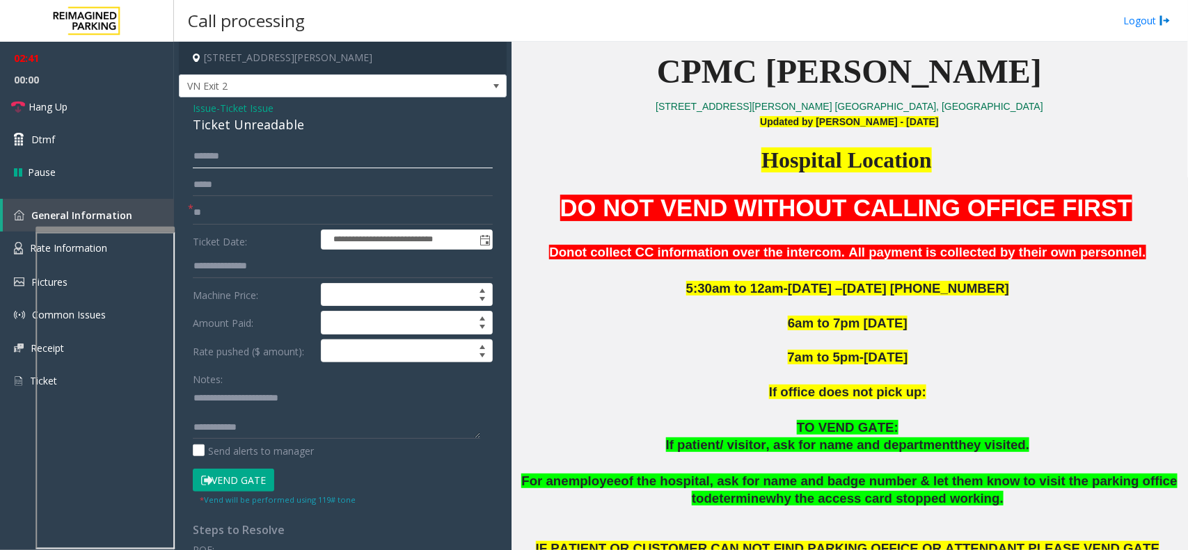
type input "*******"
click at [300, 425] on textarea at bounding box center [336, 413] width 287 height 52
click at [251, 491] on button "Vend Gate" at bounding box center [233, 481] width 81 height 24
click at [287, 424] on textarea at bounding box center [336, 413] width 287 height 52
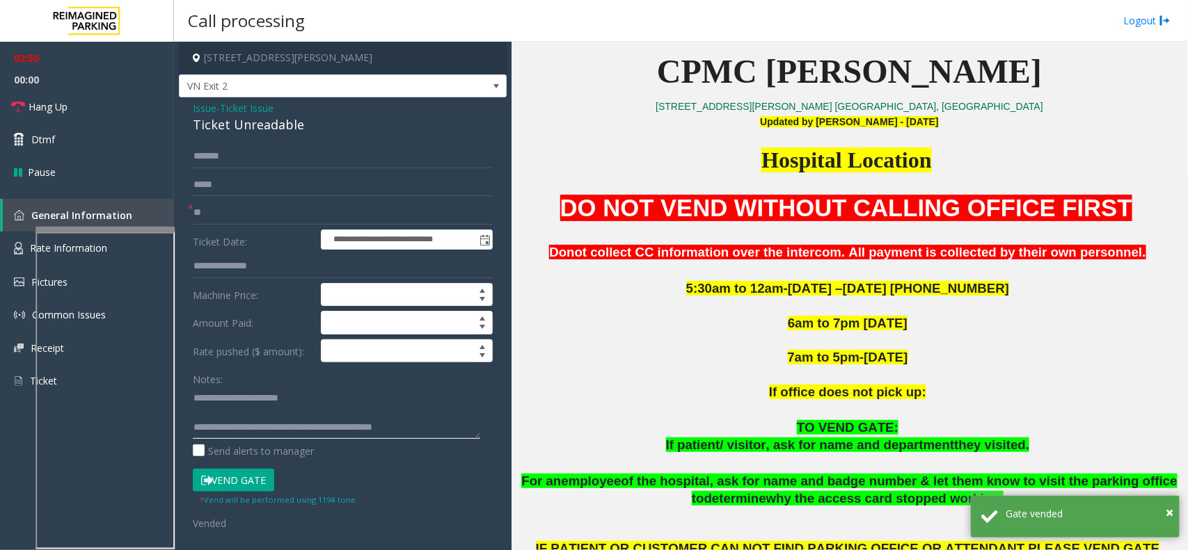
scroll to position [0, 0]
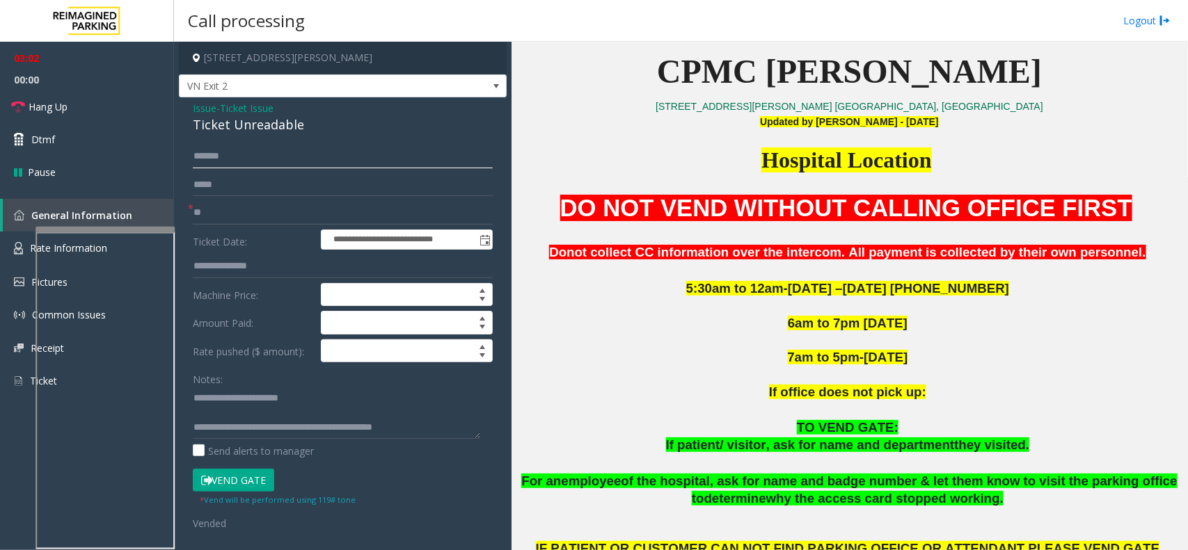
click at [239, 160] on input "*******" at bounding box center [343, 157] width 300 height 24
click at [436, 429] on textarea at bounding box center [336, 413] width 287 height 52
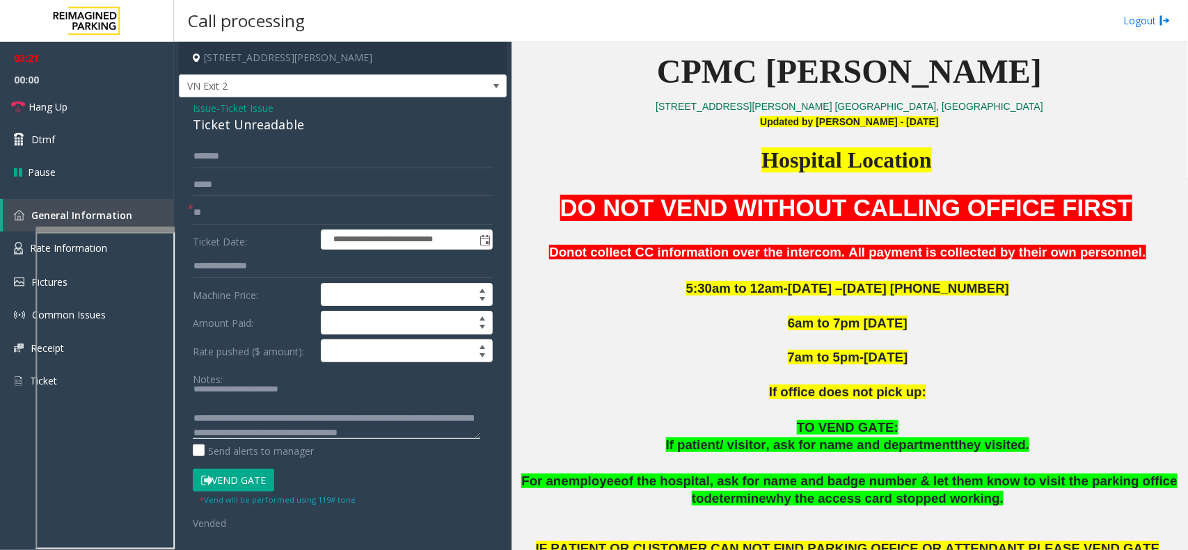
scroll to position [24, 0]
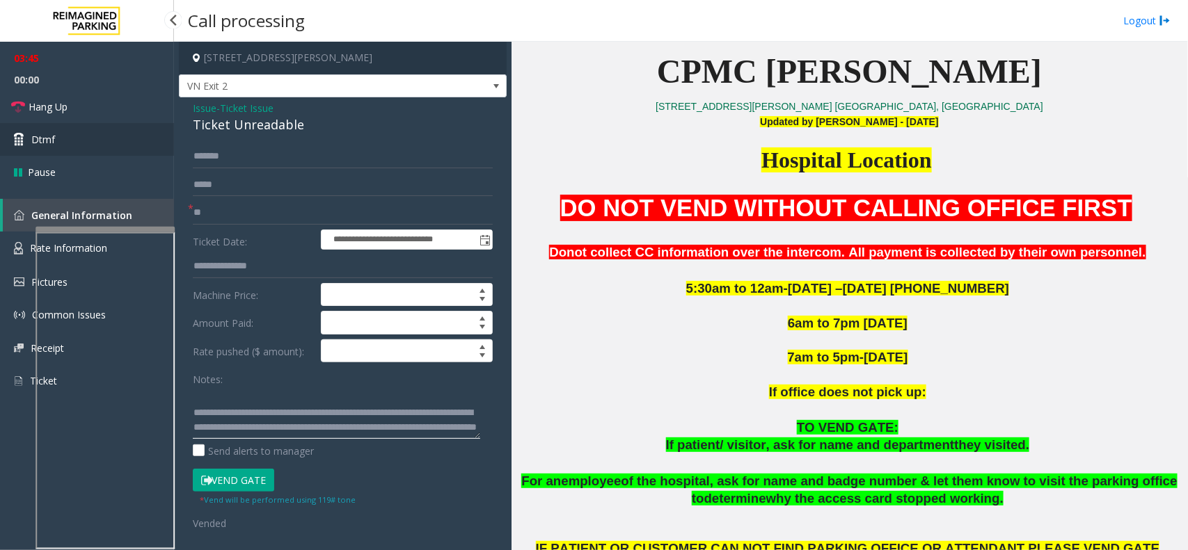
type textarea "**********"
click at [70, 125] on link "Dtmf" at bounding box center [87, 139] width 174 height 33
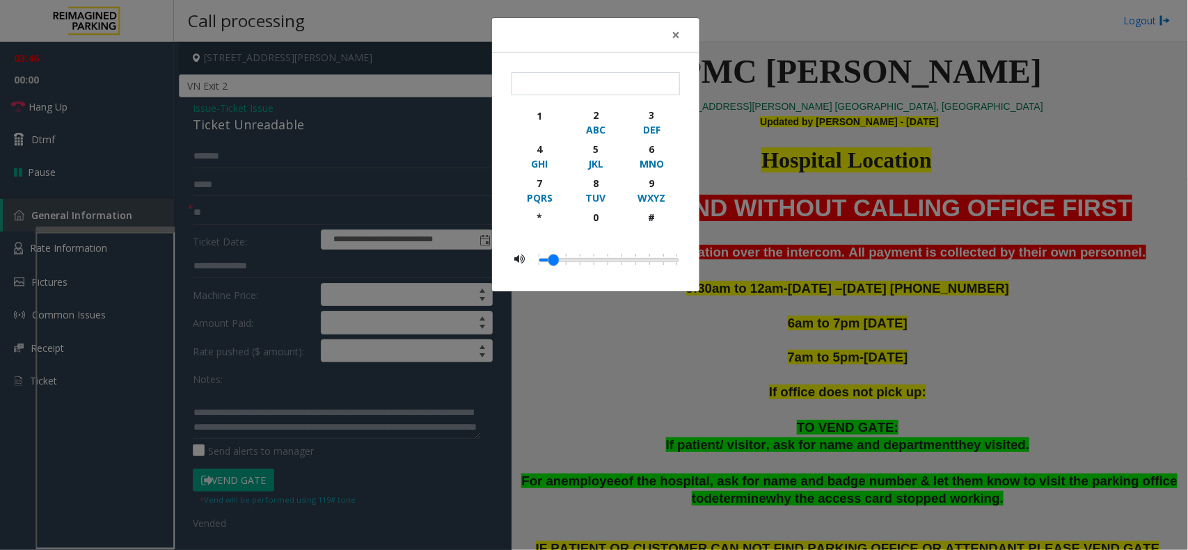
click at [75, 118] on div "× 1 2 ABC 3 DEF 4 GHI 5 JKL 6 MNO 7 PQRS 8 TUV 9 WXYZ * 0 #" at bounding box center [594, 275] width 1188 height 550
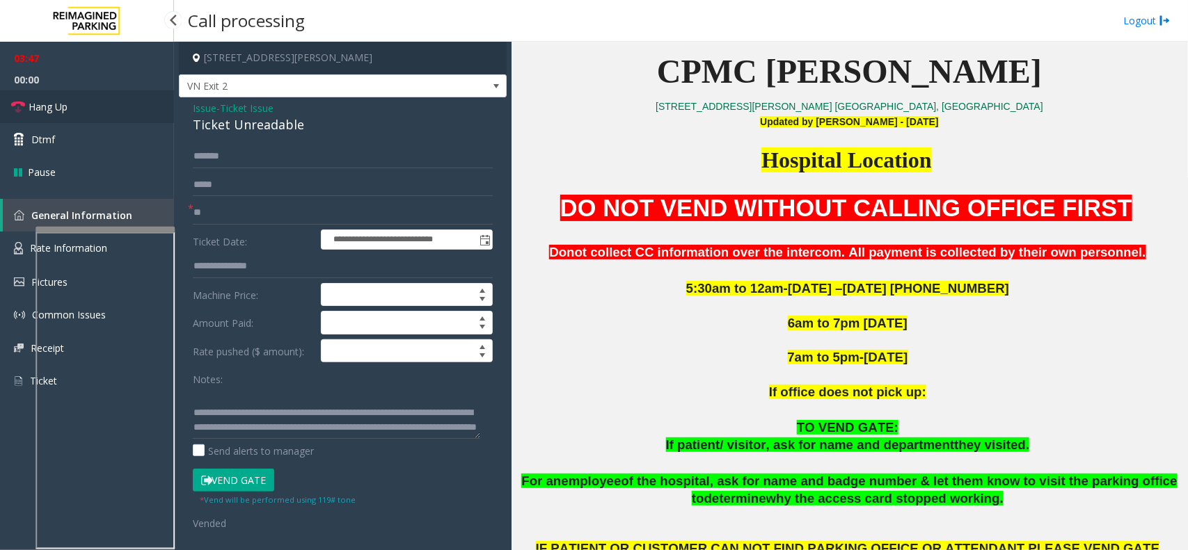
click at [75, 116] on link "Hang Up" at bounding box center [87, 106] width 174 height 33
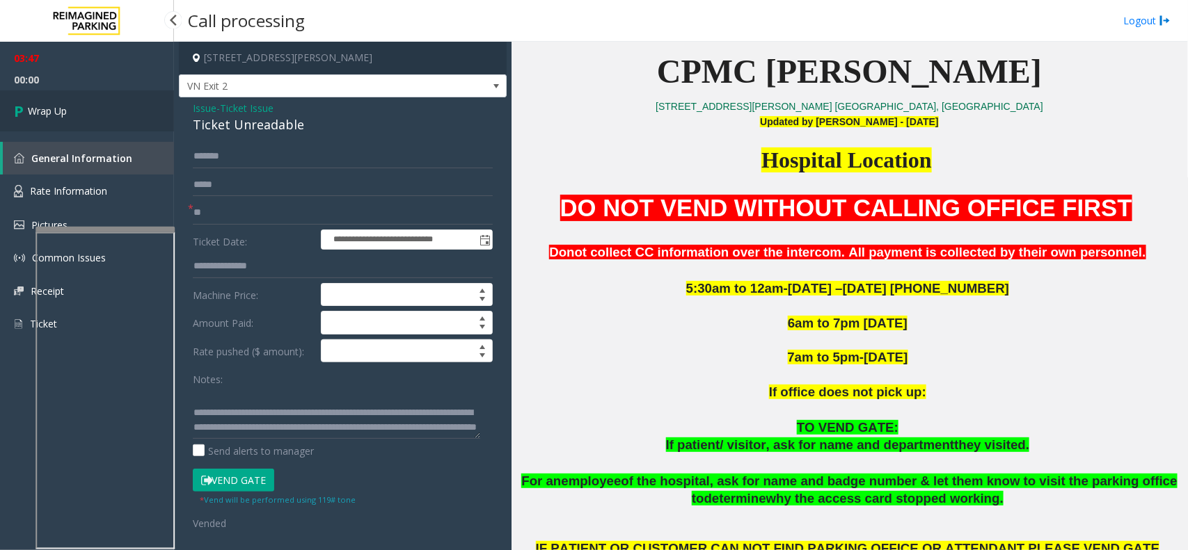
click at [75, 116] on link "Wrap Up" at bounding box center [87, 110] width 174 height 41
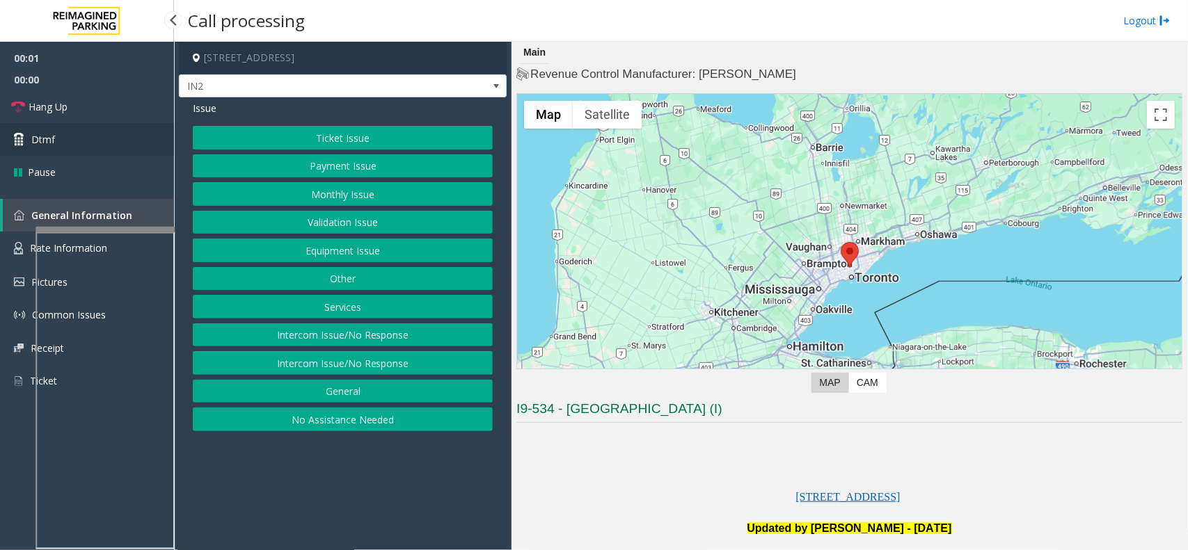
click at [119, 139] on link "Dtmf" at bounding box center [87, 139] width 174 height 33
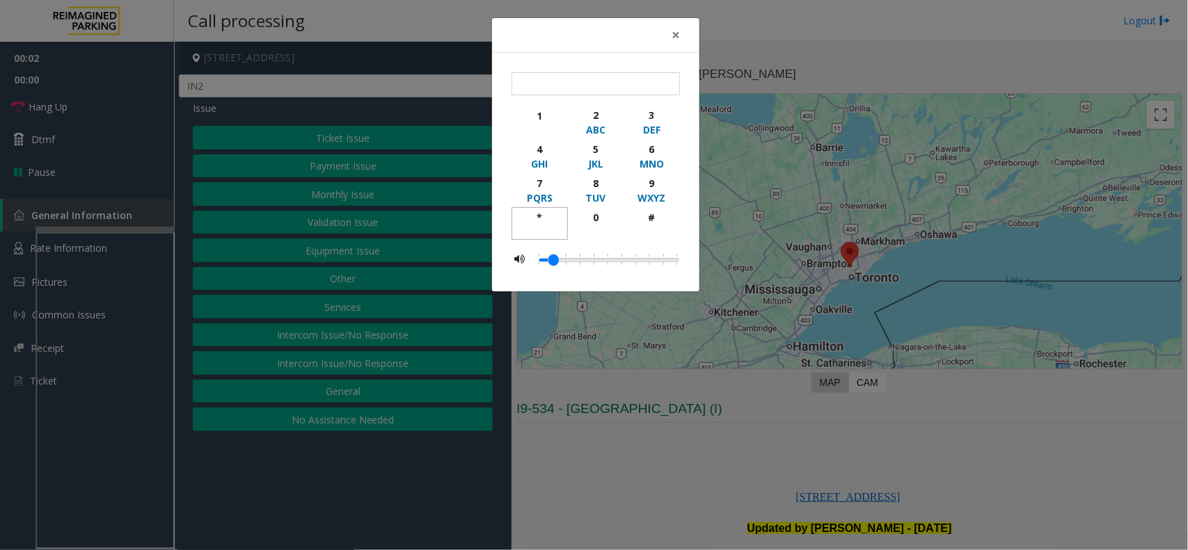
click at [530, 216] on div "*" at bounding box center [540, 217] width 38 height 15
click at [647, 189] on div "9" at bounding box center [652, 183] width 38 height 15
click at [678, 213] on button "#" at bounding box center [652, 223] width 56 height 33
type input "***"
click at [955, 408] on div "× *** 1 2 ABC 3 DEF 4 GHI 5 JKL 6 MNO 7 PQRS 8 TUV 9 WXYZ * 0 #" at bounding box center [594, 275] width 1188 height 550
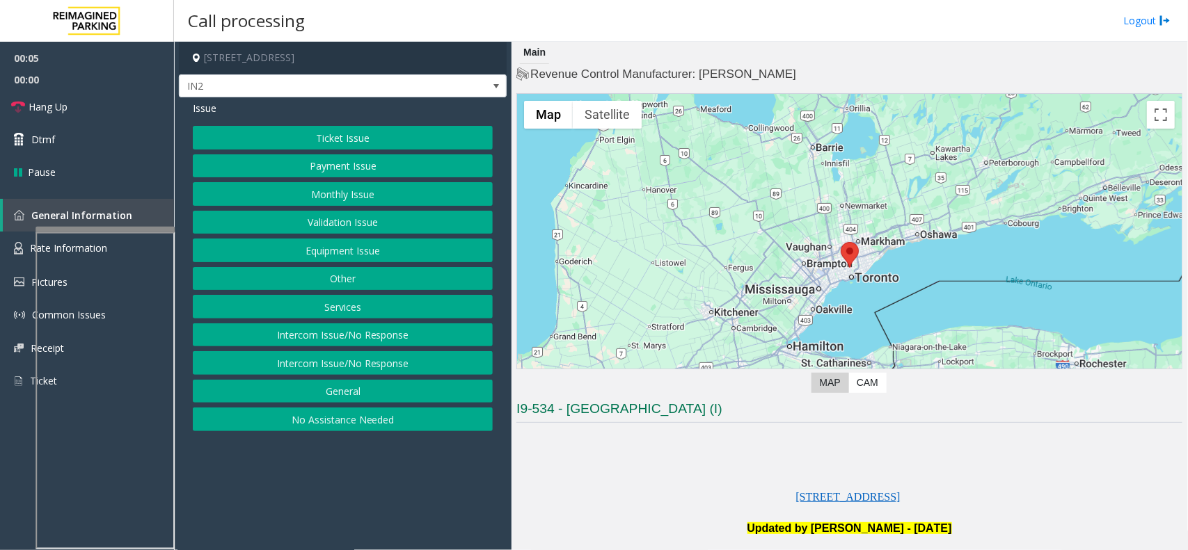
click at [457, 261] on button "Equipment Issue" at bounding box center [343, 251] width 300 height 24
click at [440, 256] on button "Gate / Door Won't Open" at bounding box center [343, 251] width 300 height 24
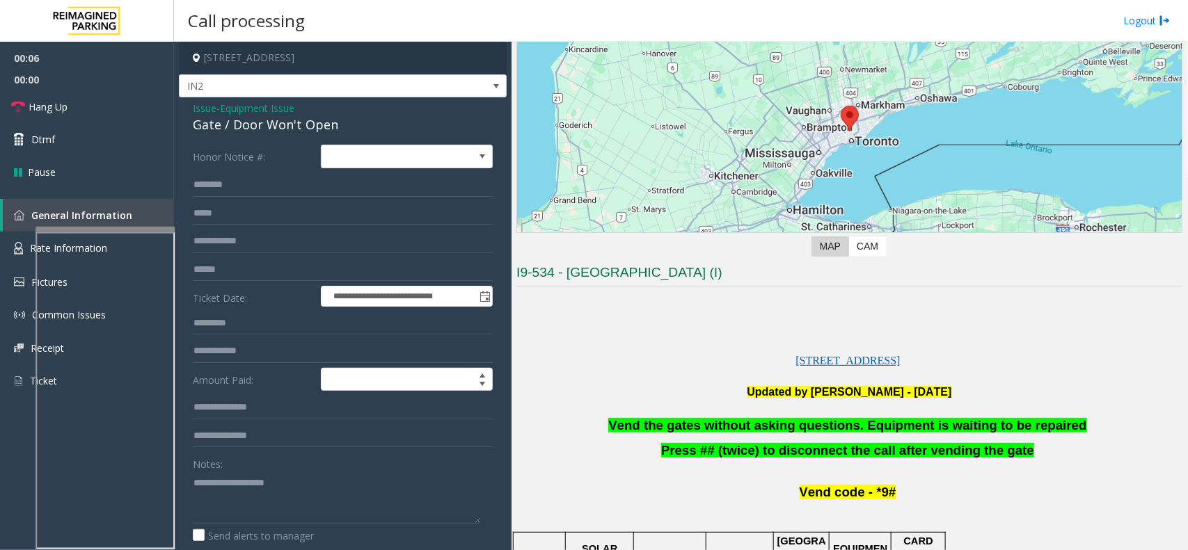
scroll to position [174, 0]
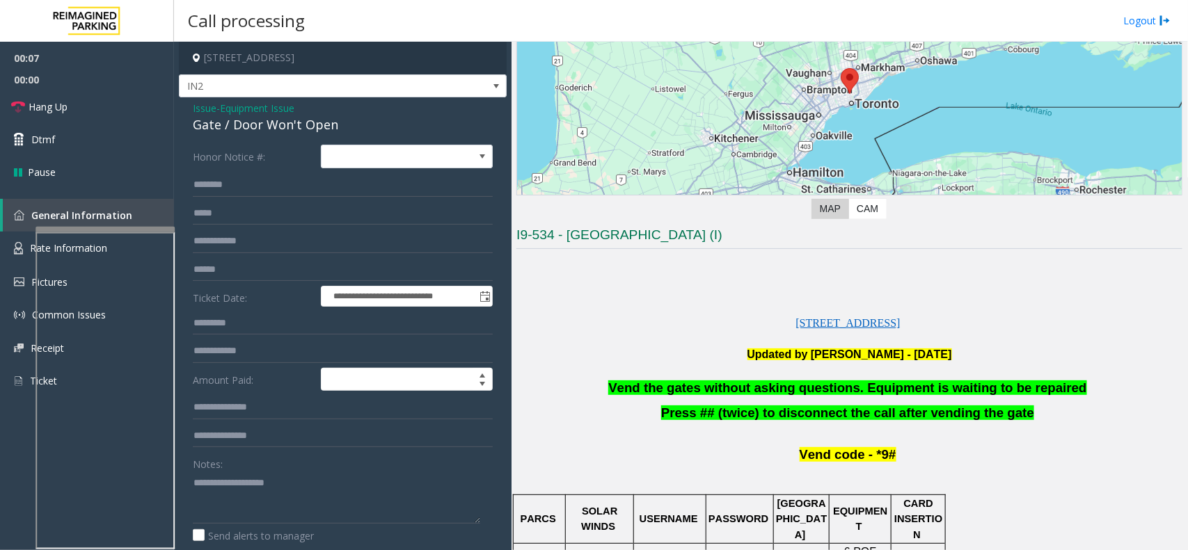
click at [731, 379] on p at bounding box center [849, 371] width 666 height 17
click at [736, 380] on p at bounding box center [849, 371] width 666 height 17
click at [738, 381] on span "Vend the gates without asking questions. Equipment is waiting to be repaired" at bounding box center [847, 388] width 478 height 15
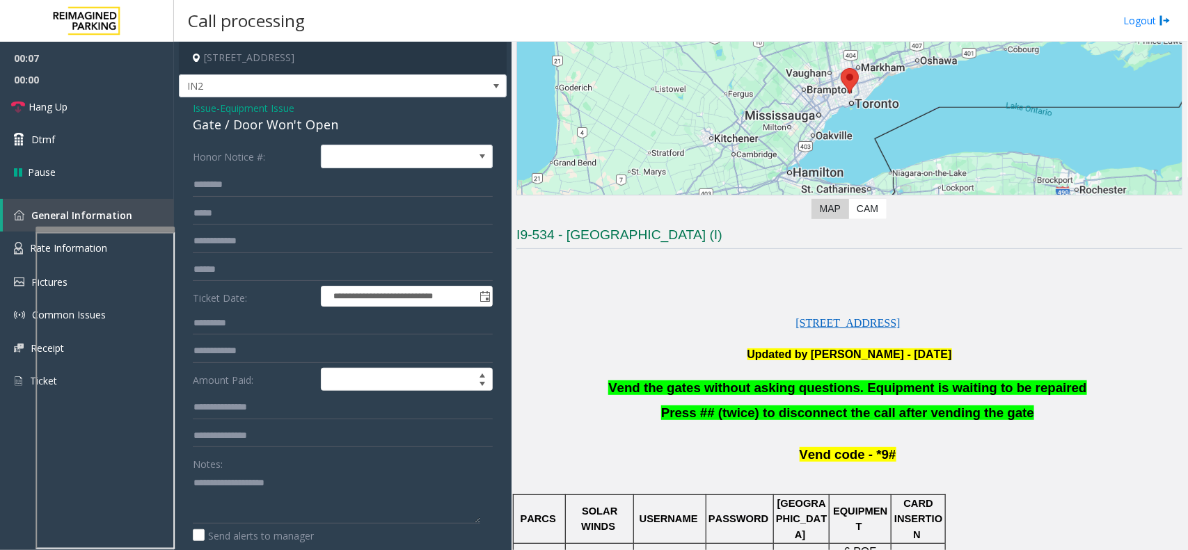
click at [742, 381] on span "Vend the gates without asking questions. Equipment is waiting to be repaired" at bounding box center [847, 388] width 478 height 15
click at [755, 386] on span "Vend the gates without asking questions. Equipment is waiting to be repaired" at bounding box center [847, 388] width 478 height 15
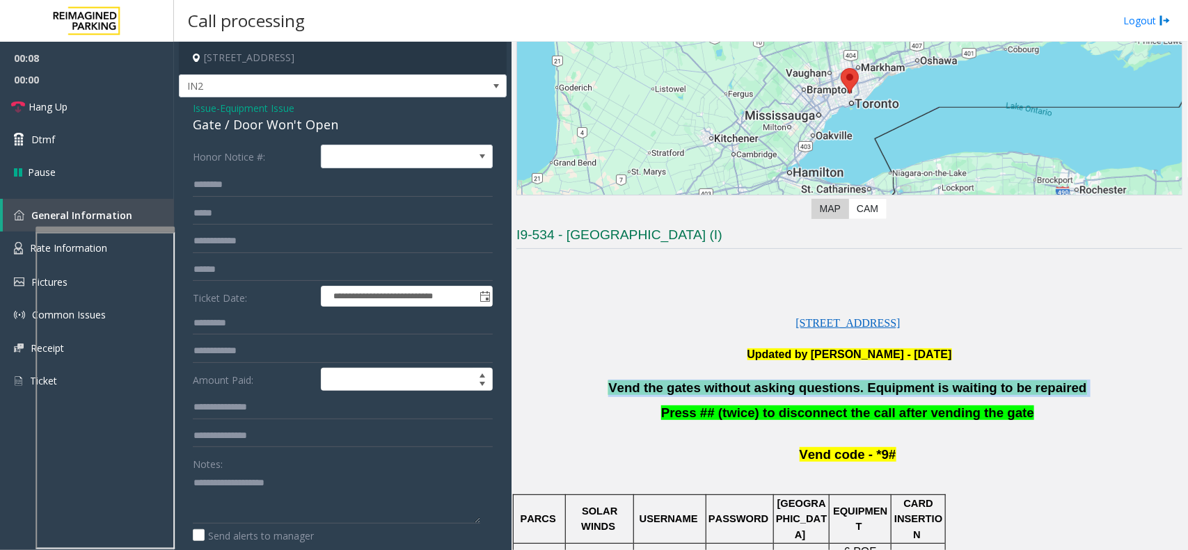
click at [755, 386] on span "Vend the gates without asking questions. Equipment is waiting to be repaired" at bounding box center [847, 388] width 478 height 15
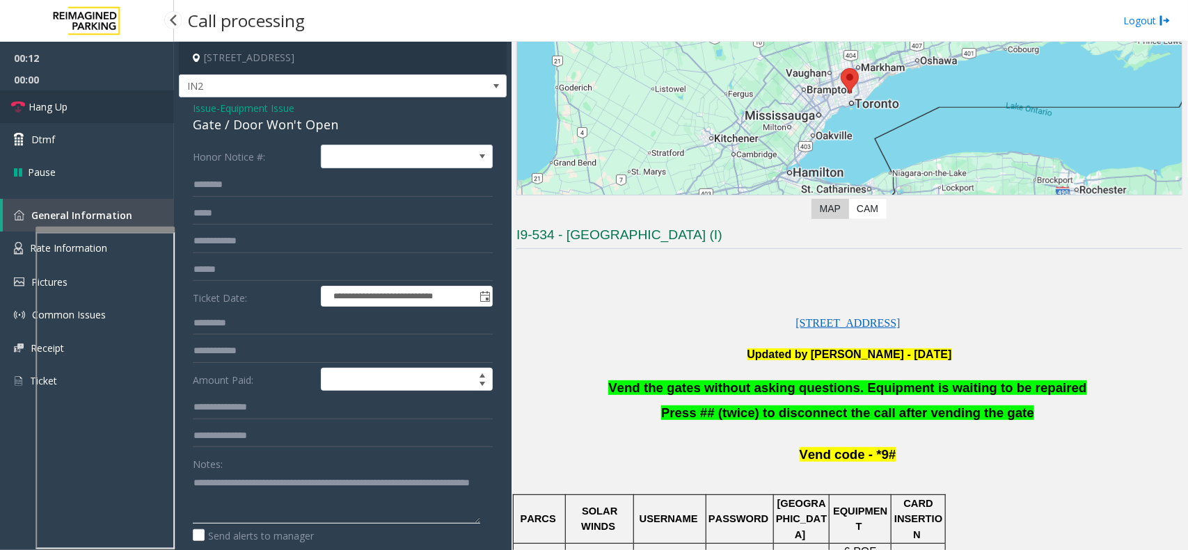
type textarea "**********"
click at [103, 103] on link "Hang Up" at bounding box center [87, 106] width 174 height 33
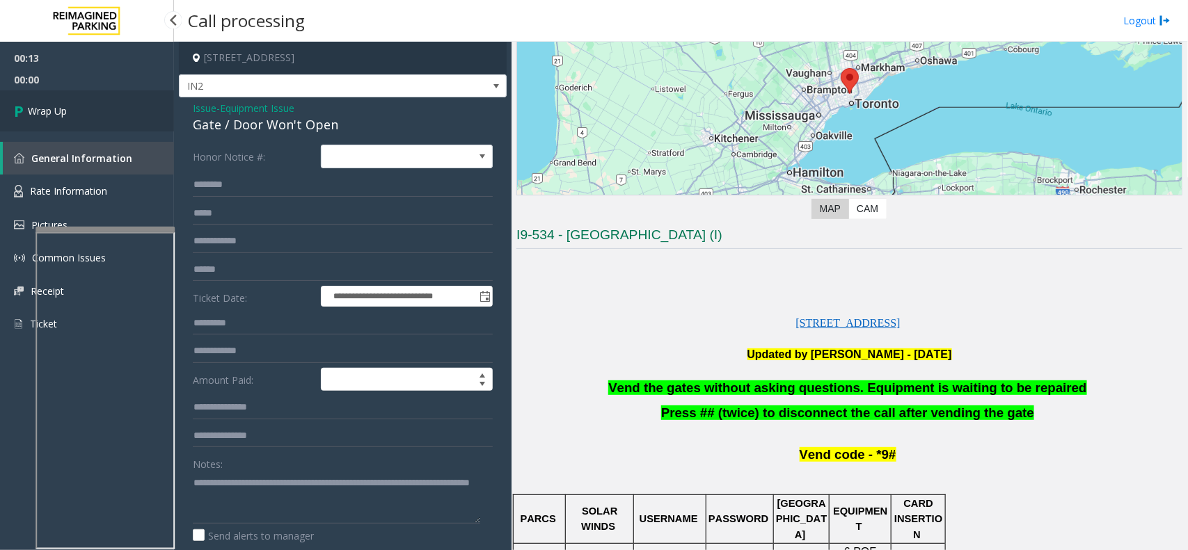
click at [103, 103] on link "Wrap Up" at bounding box center [87, 110] width 174 height 41
